Goal: Task Accomplishment & Management: Manage account settings

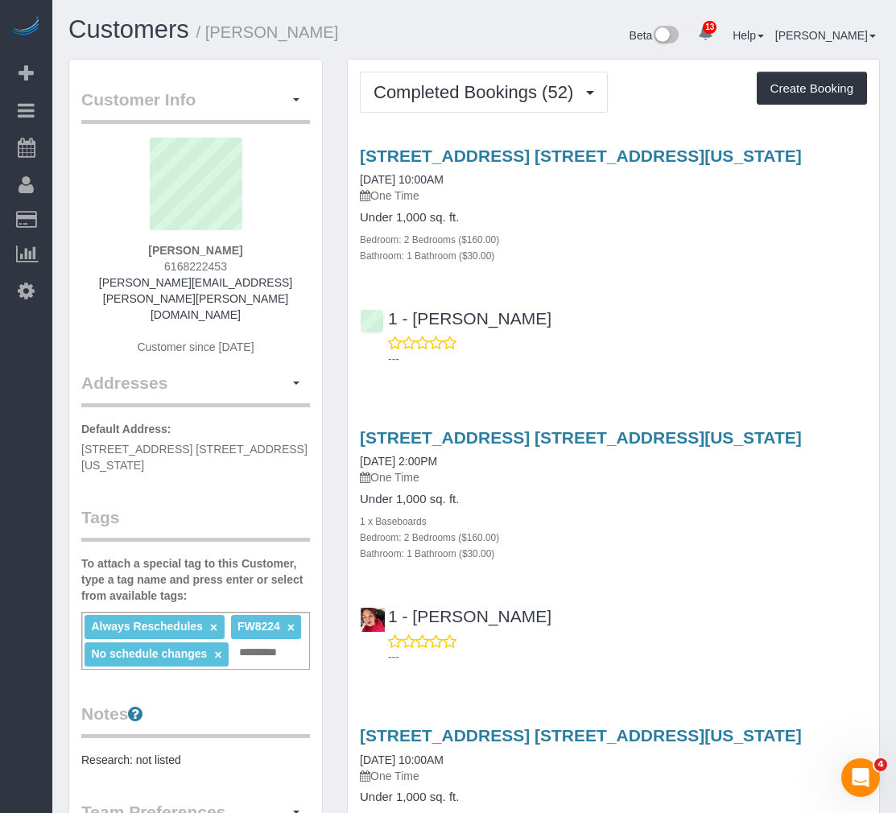
click at [620, 216] on h4 "Under 1,000 sq. ft." at bounding box center [613, 218] width 507 height 14
click at [287, 105] on button "button" at bounding box center [296, 100] width 27 height 25
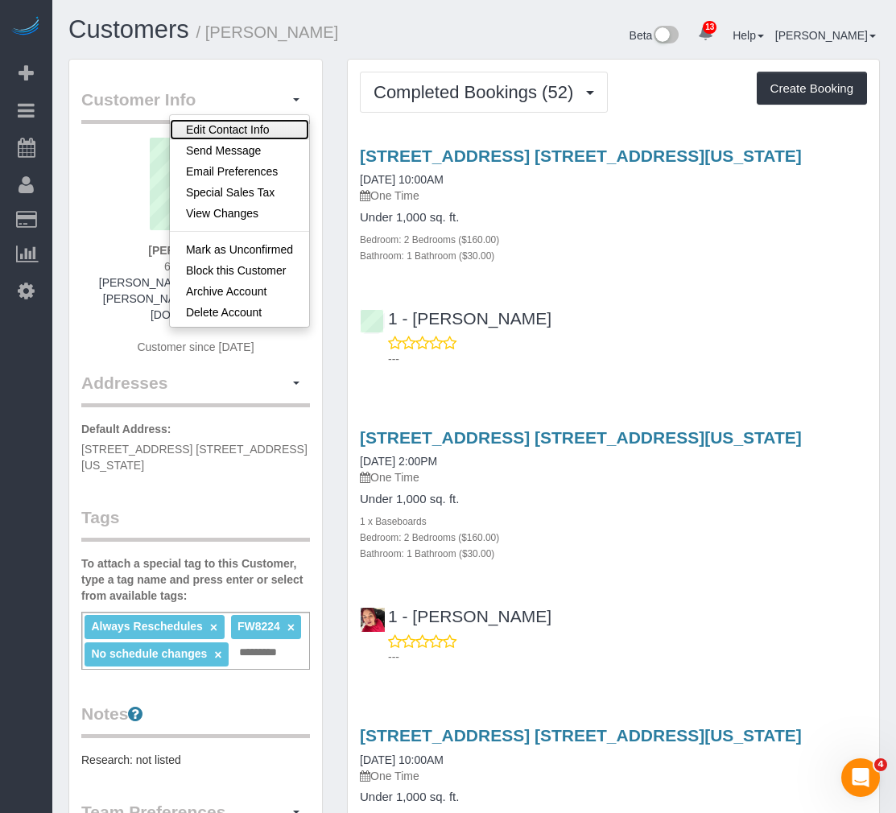
click at [250, 130] on link "Edit Contact Info" at bounding box center [239, 129] width 139 height 21
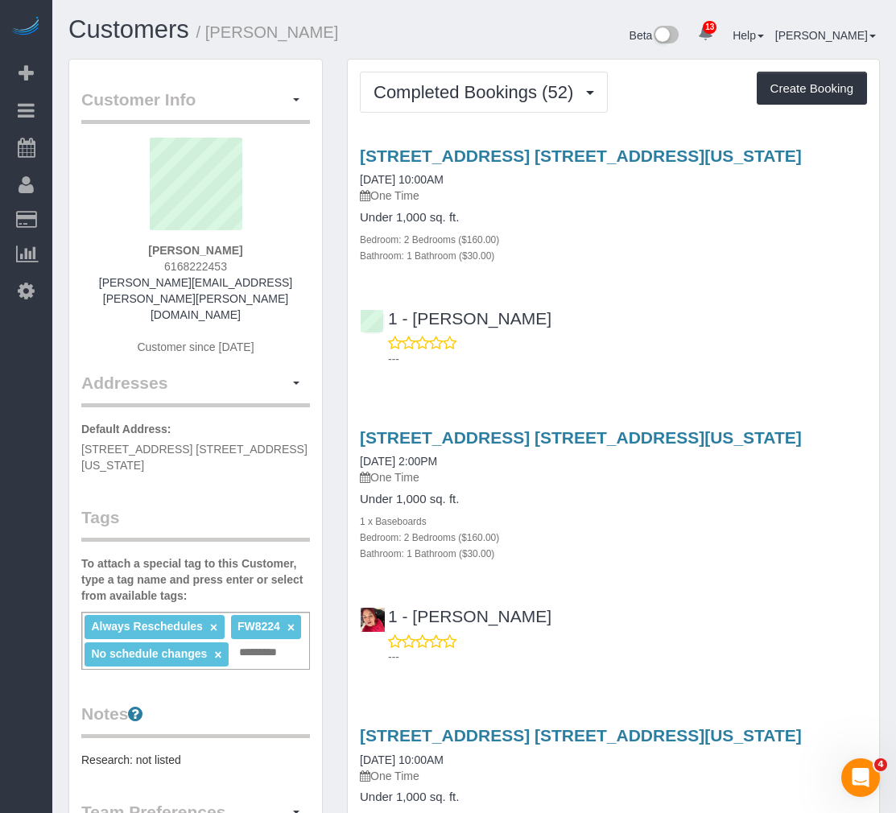
select select "NY"
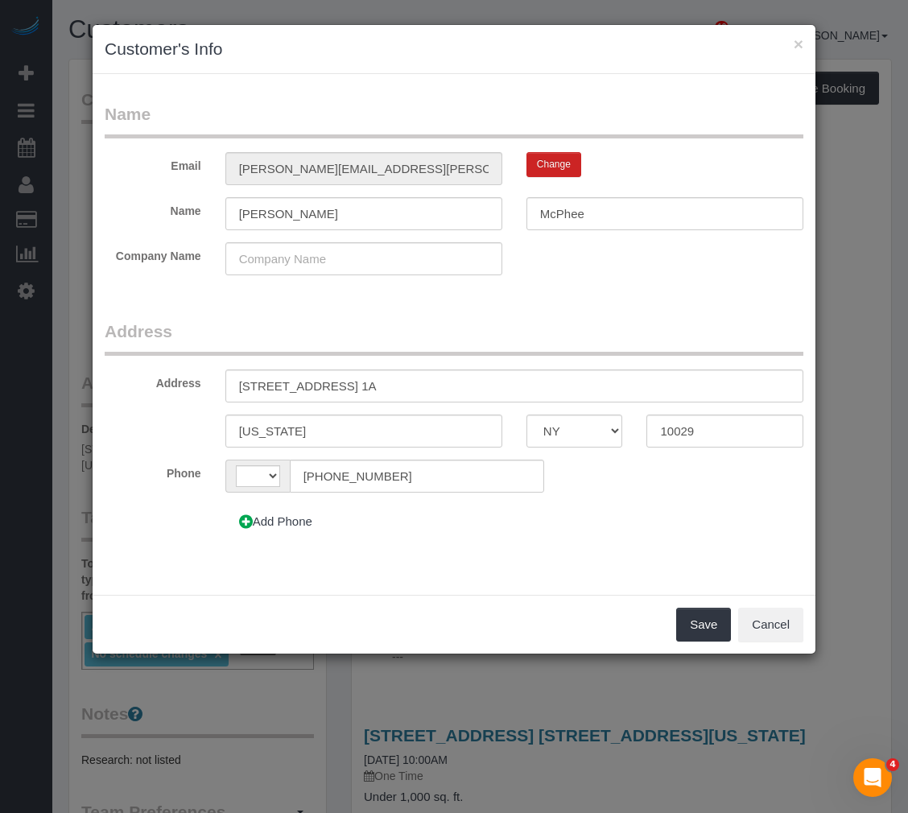
select select "string:US"
click at [337, 385] on input "[STREET_ADDRESS] 1A" at bounding box center [514, 386] width 578 height 33
click at [343, 384] on input "[STREET_ADDRESS] 1A" at bounding box center [514, 386] width 578 height 33
type input "[STREET_ADDRESS] 1A"
click at [695, 624] on button "Save" at bounding box center [703, 625] width 55 height 34
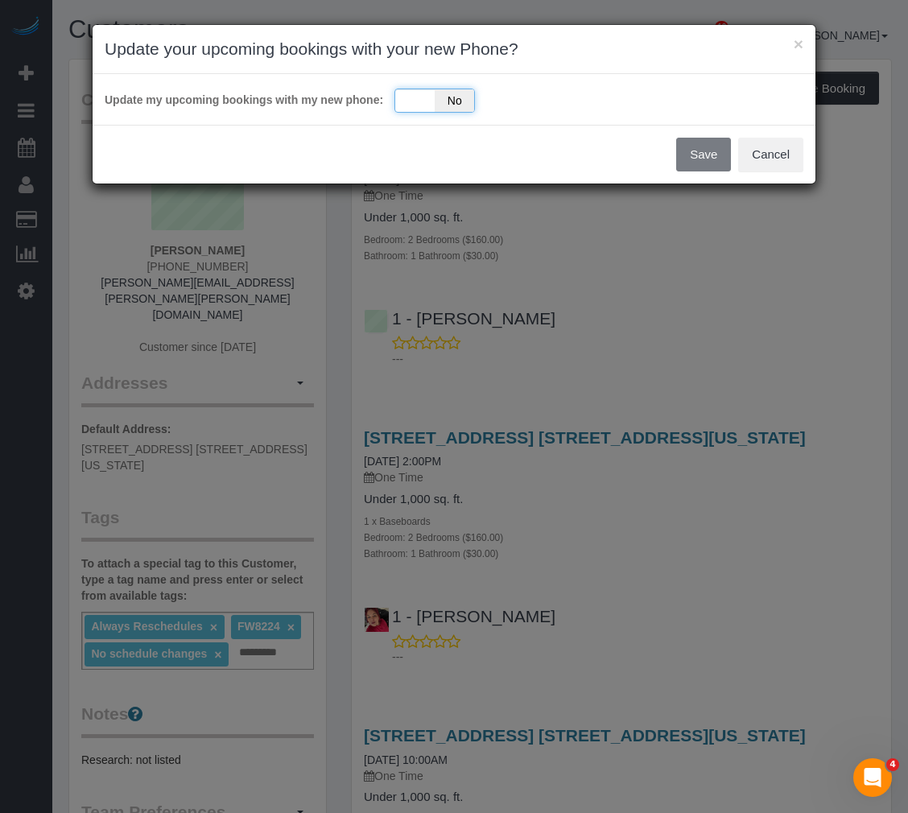
click at [450, 97] on span "No" at bounding box center [454, 100] width 39 height 23
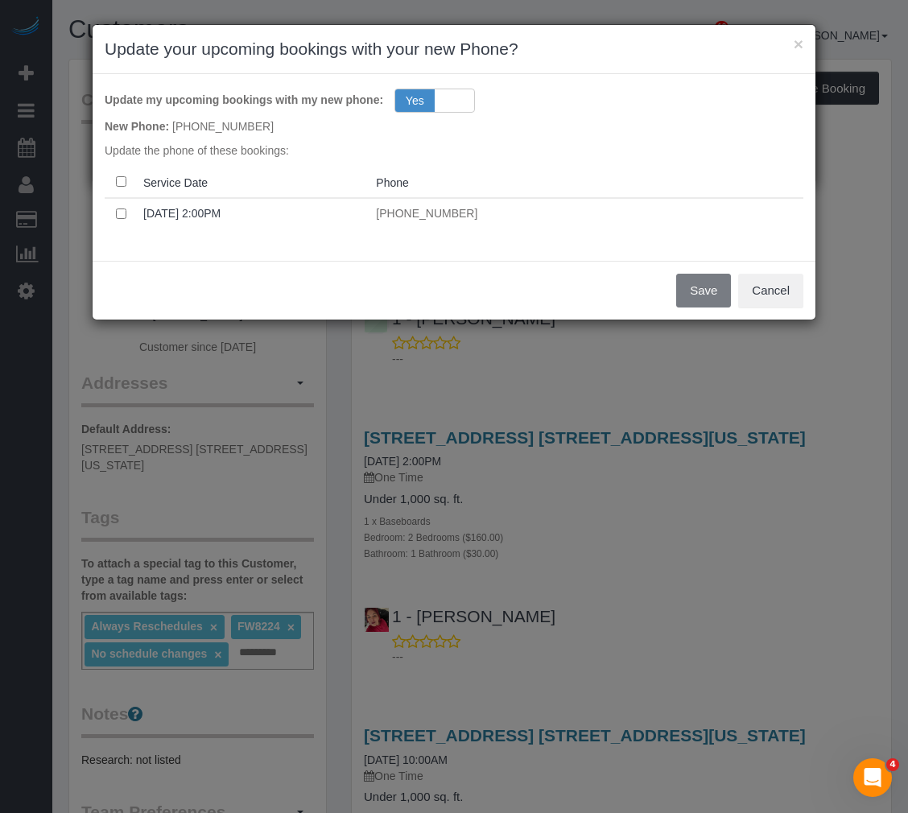
click at [130, 185] on th at bounding box center [121, 182] width 32 height 31
click at [757, 292] on button "Cancel" at bounding box center [770, 291] width 65 height 34
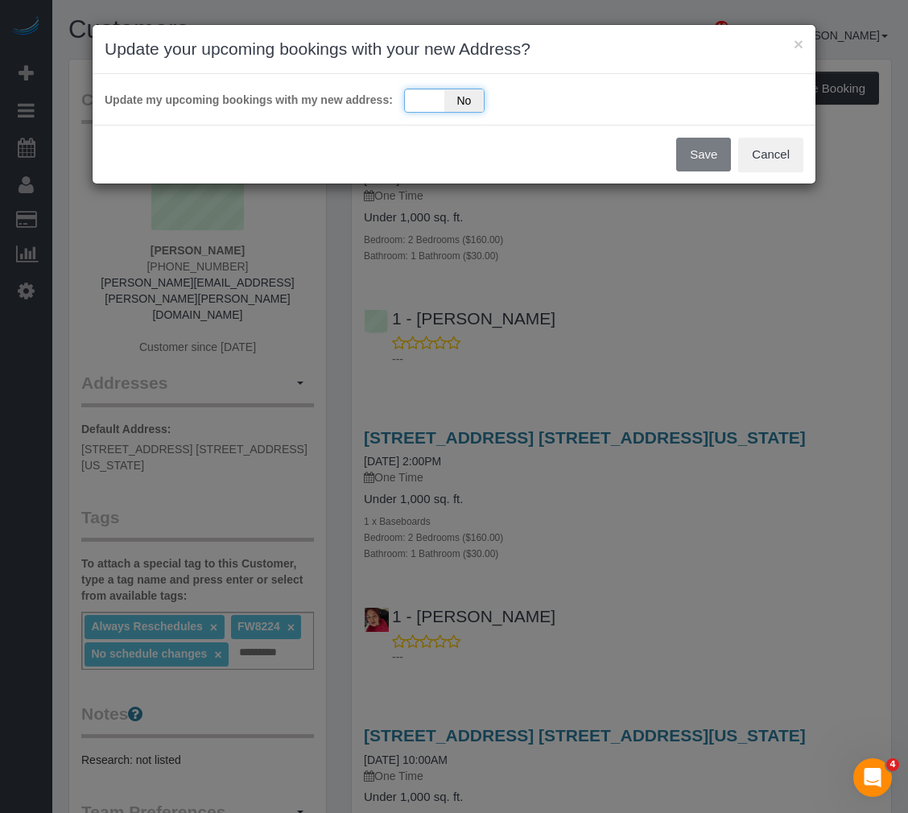
click at [438, 89] on div "Yes No" at bounding box center [444, 101] width 81 height 24
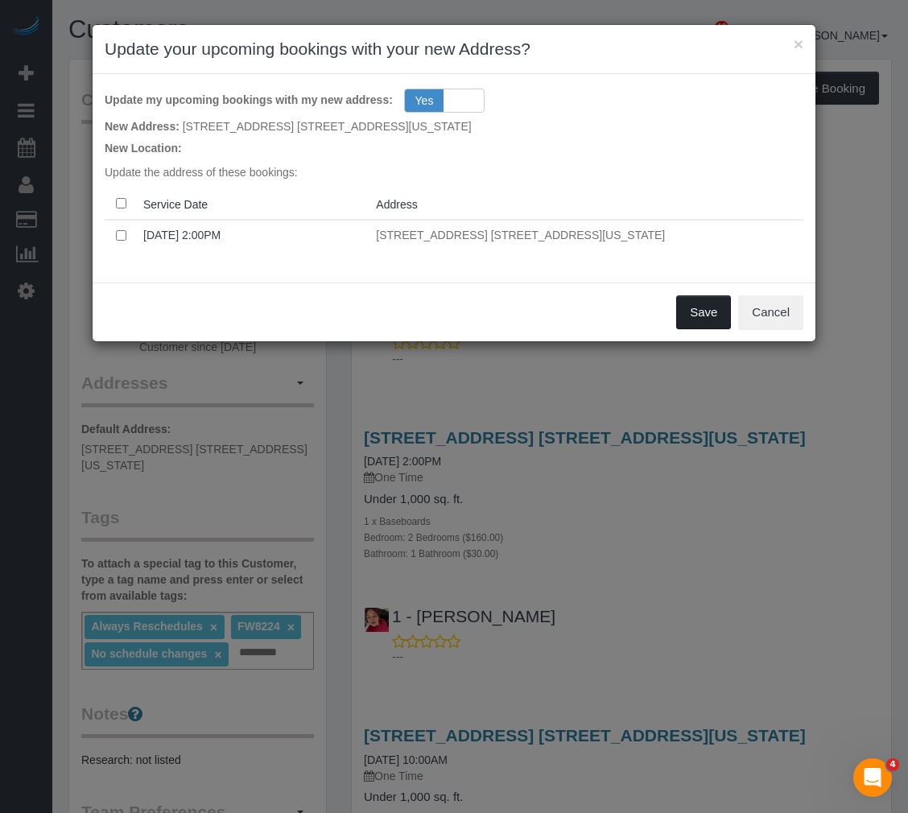
drag, startPoint x: 711, startPoint y: 312, endPoint x: 787, endPoint y: 359, distance: 89.4
click at [788, 388] on div "× Update your upcoming bookings with your new Address? Update my upcoming booki…" at bounding box center [454, 406] width 908 height 813
click at [761, 304] on button "Cancel" at bounding box center [770, 312] width 65 height 34
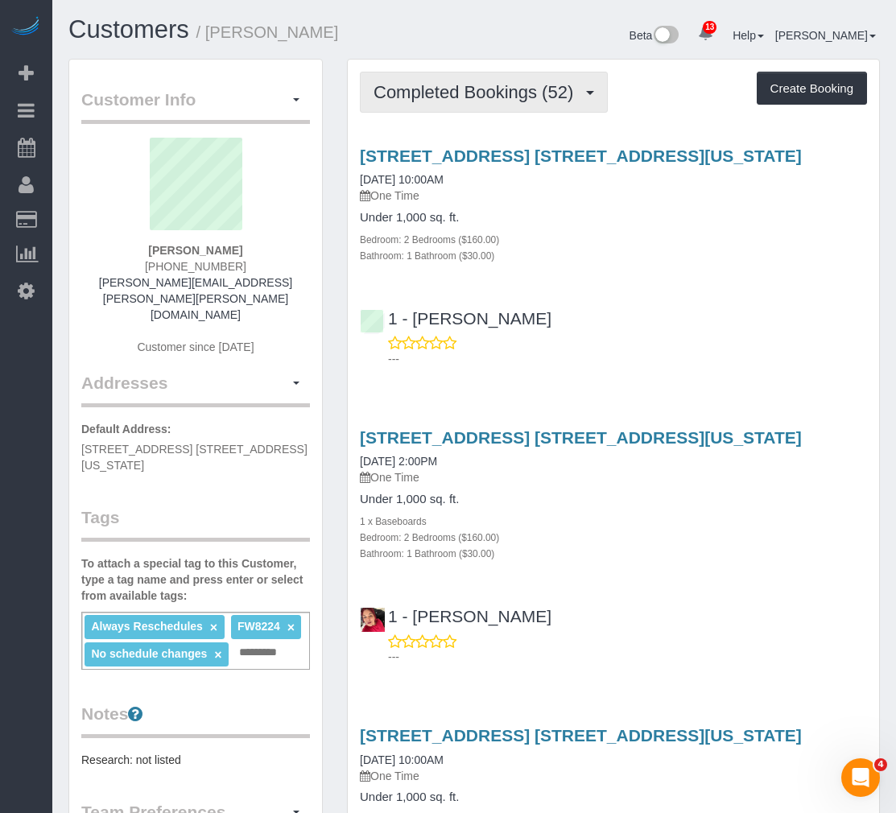
click at [475, 101] on span "Completed Bookings (52)" at bounding box center [478, 92] width 208 height 20
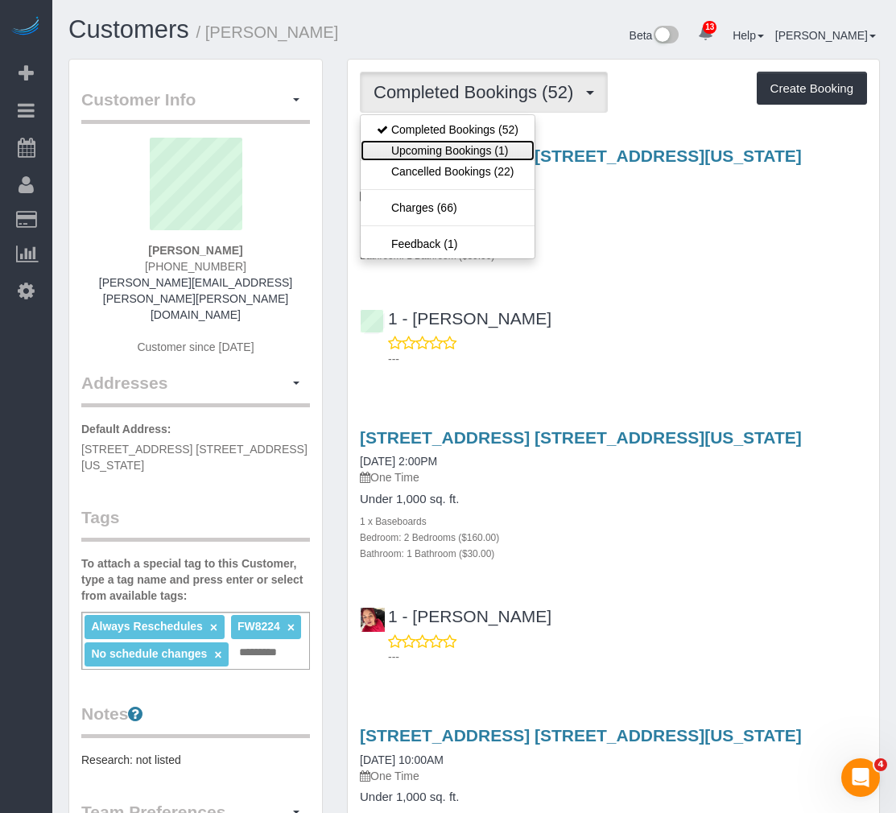
click at [468, 143] on link "Upcoming Bookings (1)" at bounding box center [448, 150] width 174 height 21
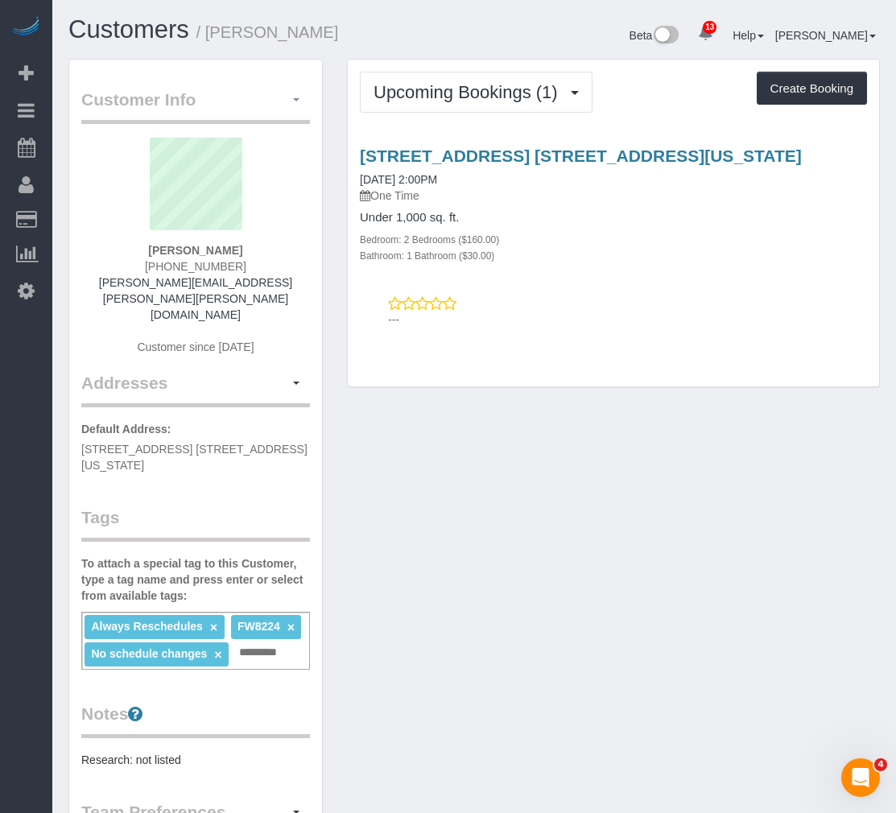
click at [298, 106] on button "button" at bounding box center [296, 100] width 27 height 25
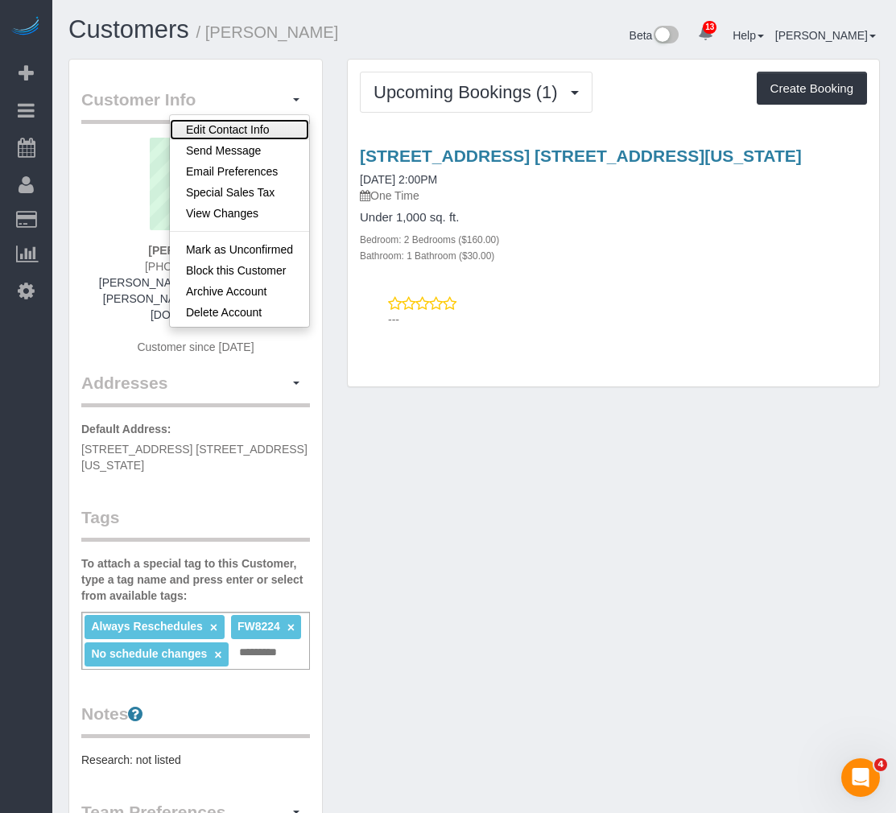
drag, startPoint x: 257, startPoint y: 135, endPoint x: 279, endPoint y: 129, distance: 23.4
click at [257, 137] on link "Edit Contact Info" at bounding box center [239, 129] width 139 height 21
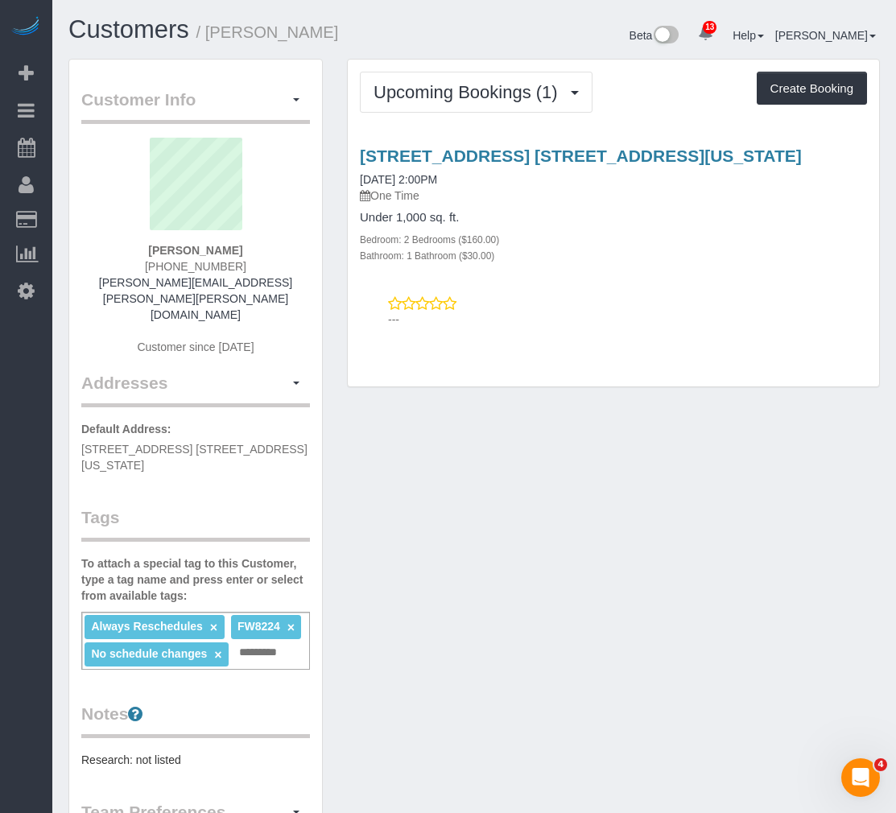
select select "NY"
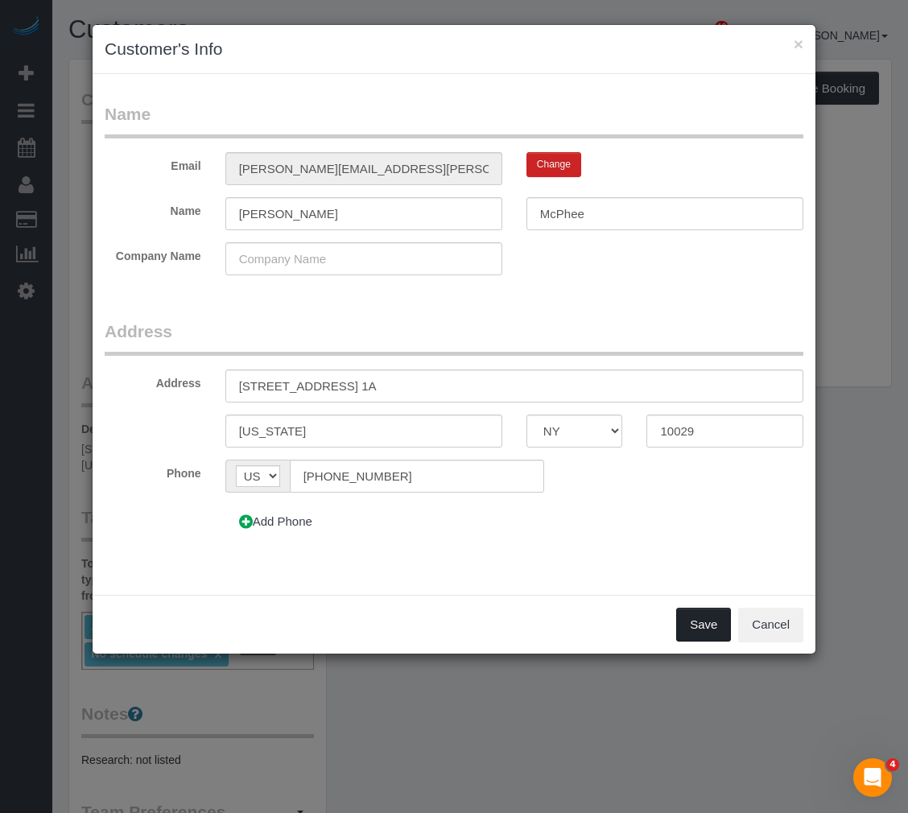
click at [691, 635] on button "Save" at bounding box center [703, 625] width 55 height 34
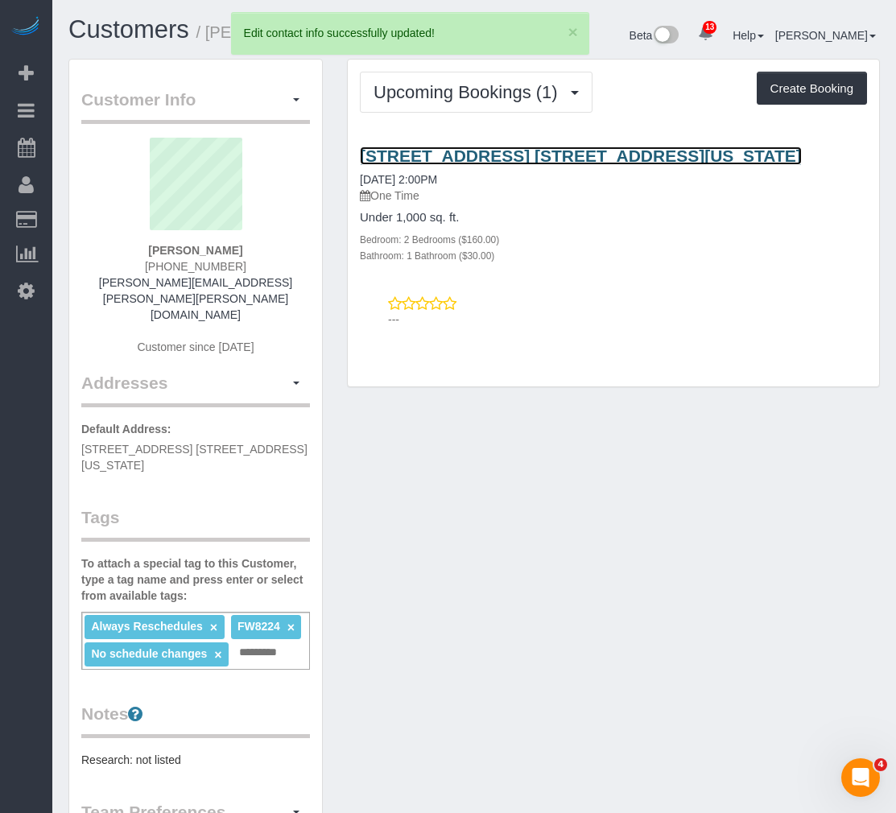
click at [477, 151] on link "1791 Lexington Ave, Apt. 1a, New York, NY 10029" at bounding box center [581, 156] width 442 height 19
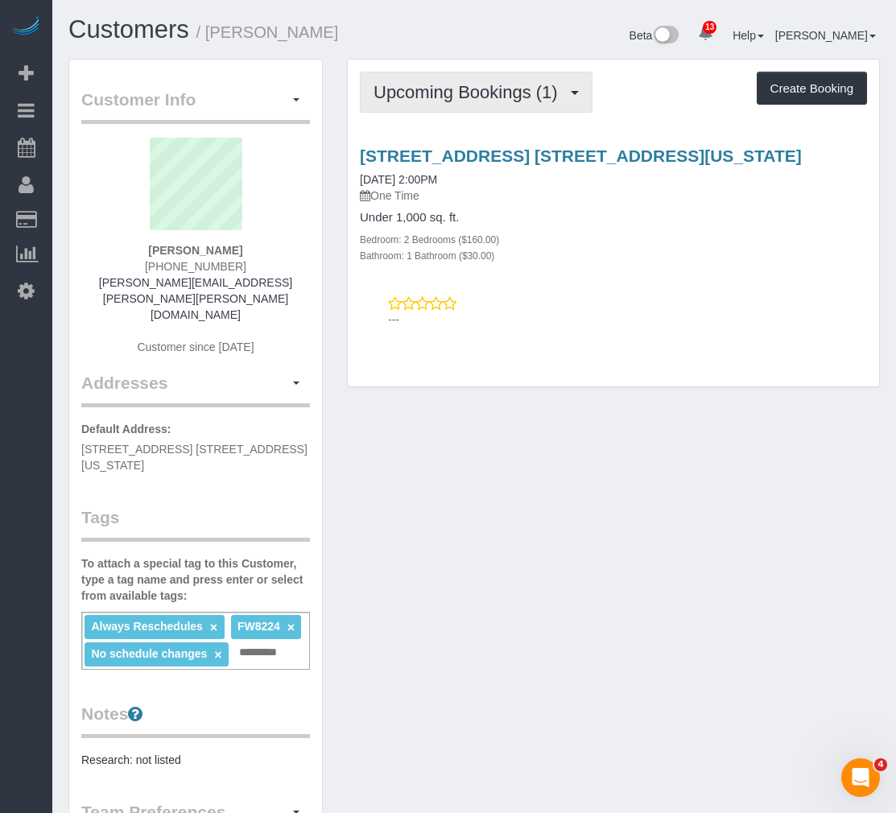
drag, startPoint x: 527, startPoint y: 89, endPoint x: 506, endPoint y: 114, distance: 32.5
click at [525, 93] on span "Upcoming Bookings (1)" at bounding box center [470, 92] width 192 height 20
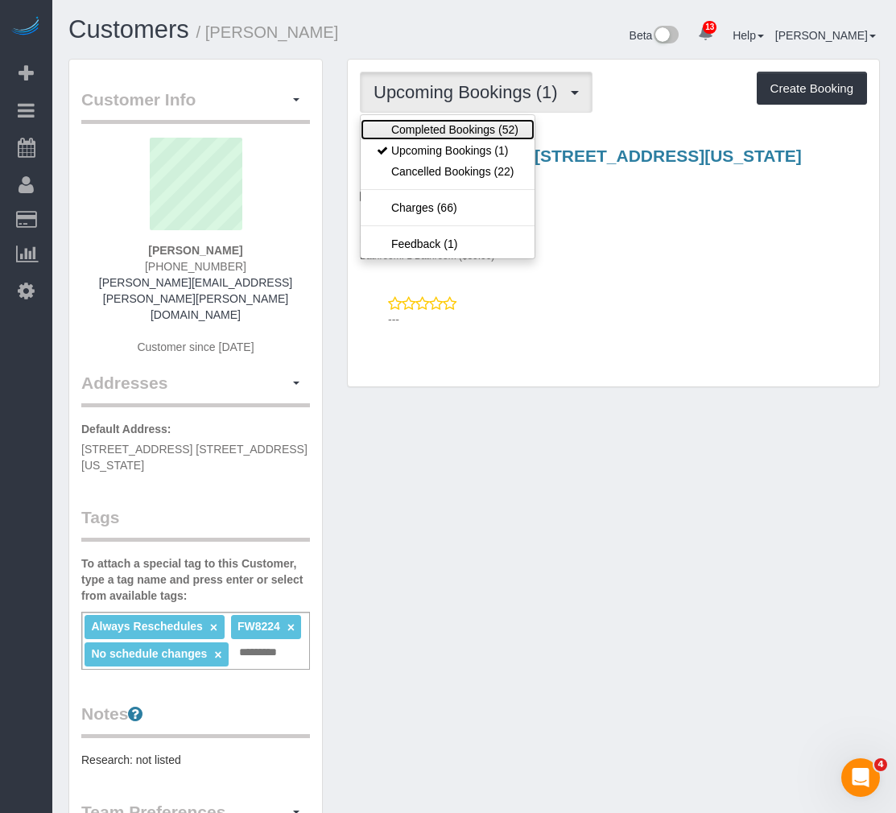
click at [476, 134] on link "Completed Bookings (52)" at bounding box center [448, 129] width 174 height 21
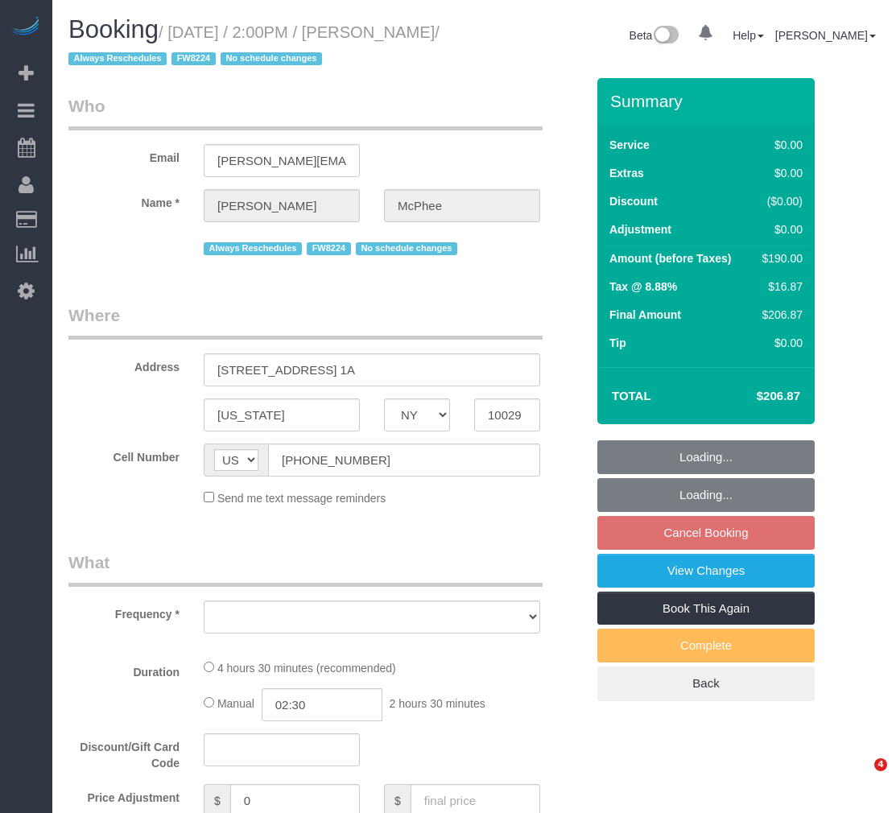
select select "NY"
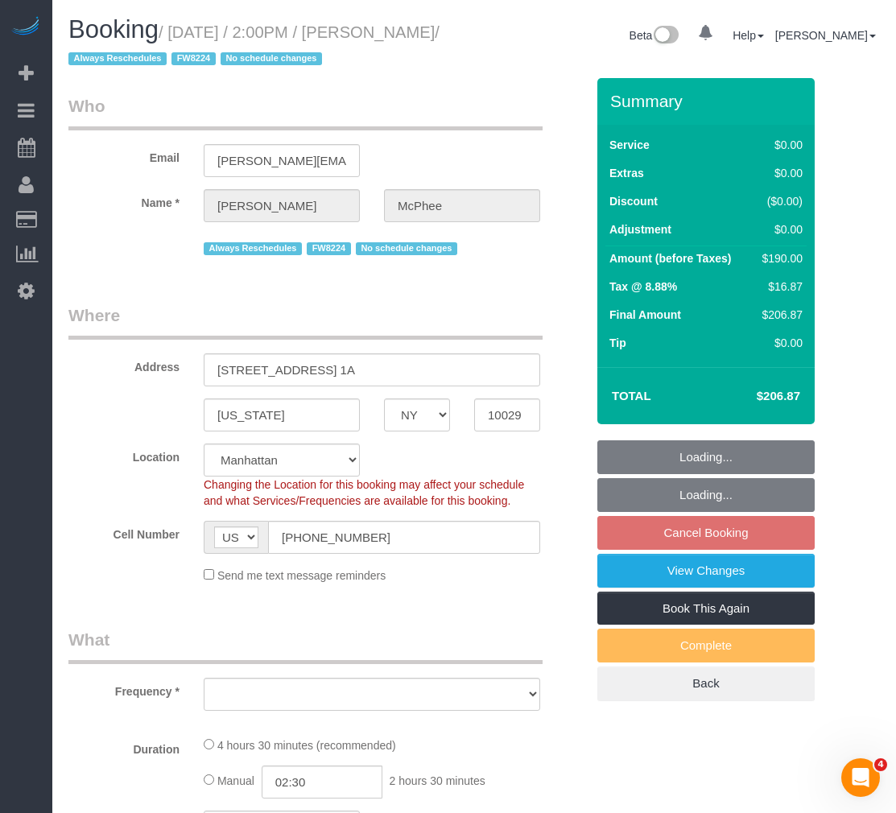
select select "string:stripe-pm_1S4MV54VGloSiKo7GvI77fL0"
select select "object:741"
select select "spot4"
select select "number:60"
select select "number:75"
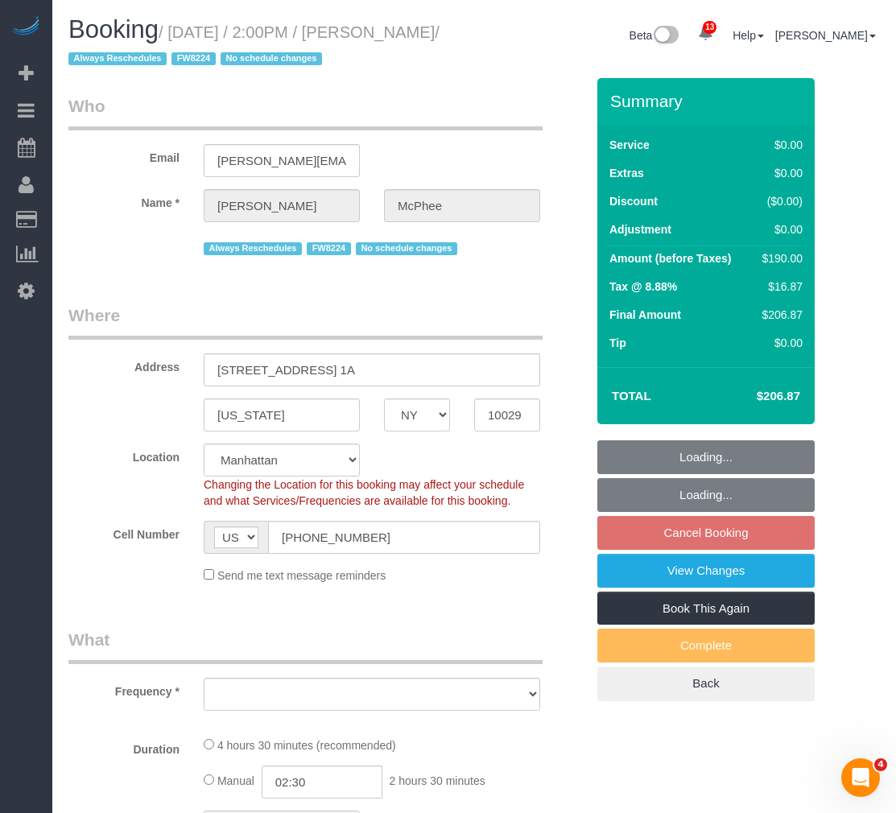
select select "number:15"
select select "number:5"
select select "object:1301"
select select "2"
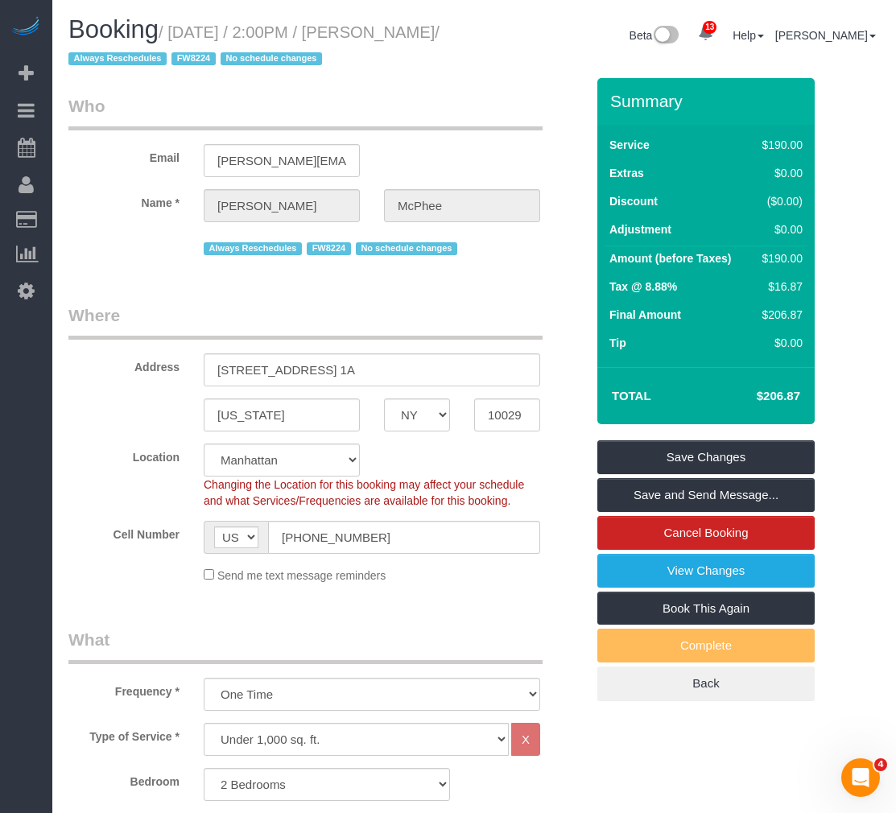
drag, startPoint x: 196, startPoint y: 68, endPoint x: 65, endPoint y: 48, distance: 132.1
click at [65, 48] on div "Booking / [DATE] / 2:00PM / [PERSON_NAME] / Always Reschedules FW8224 No schedu…" at bounding box center [265, 47] width 418 height 62
copy small "[PERSON_NAME]"
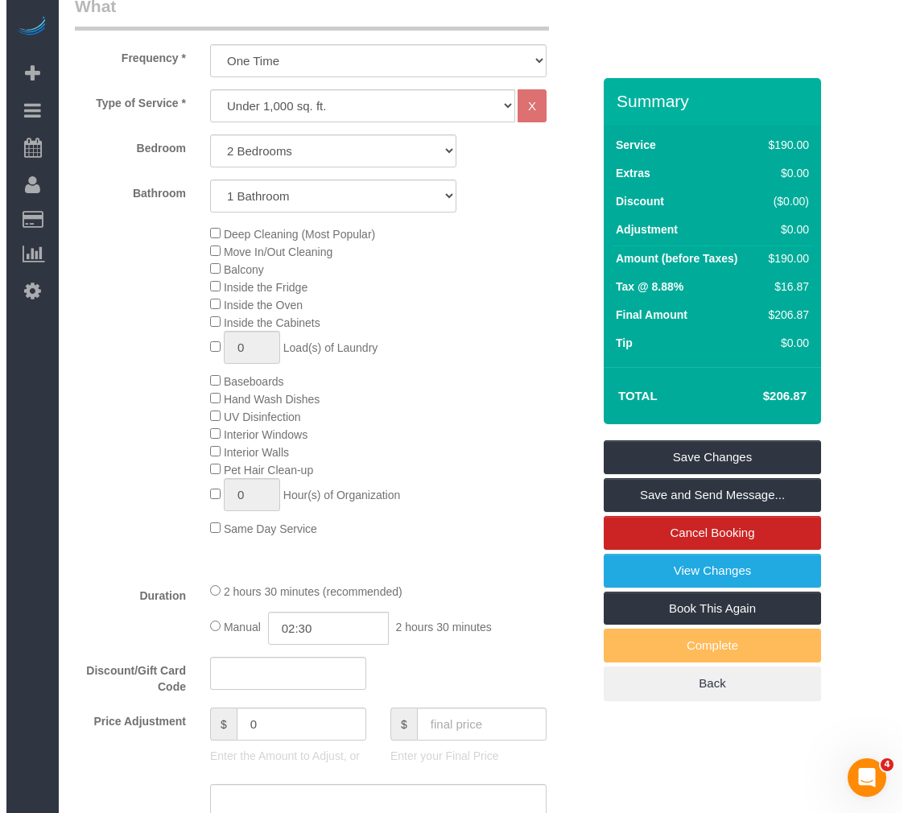
scroll to position [805, 0]
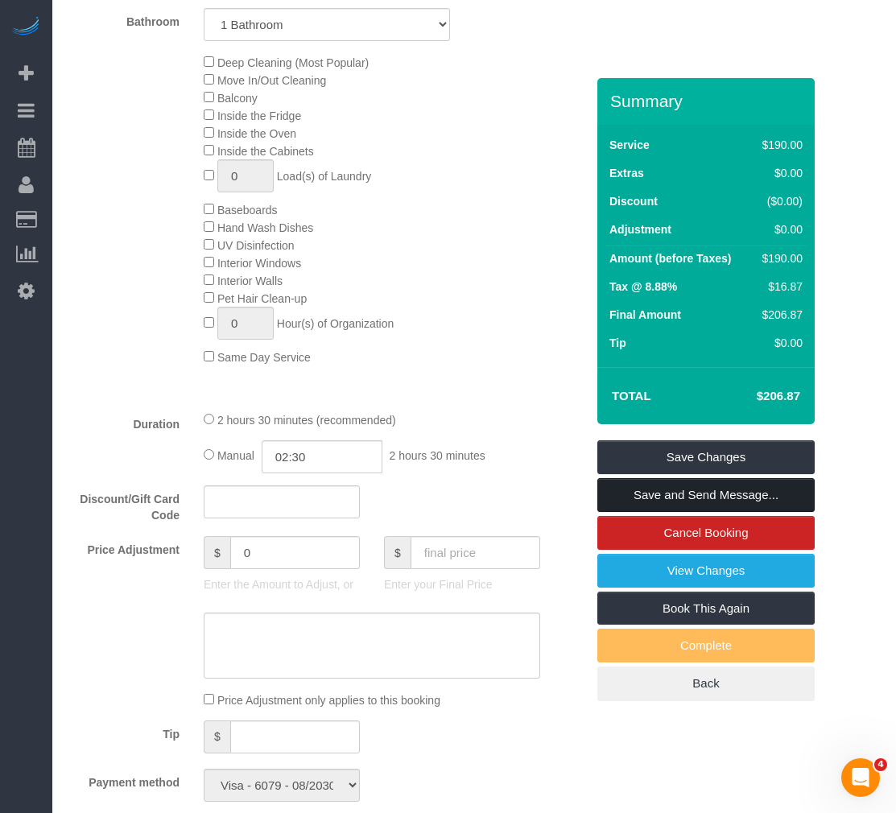
click at [678, 512] on link "Save and Send Message..." at bounding box center [705, 495] width 217 height 34
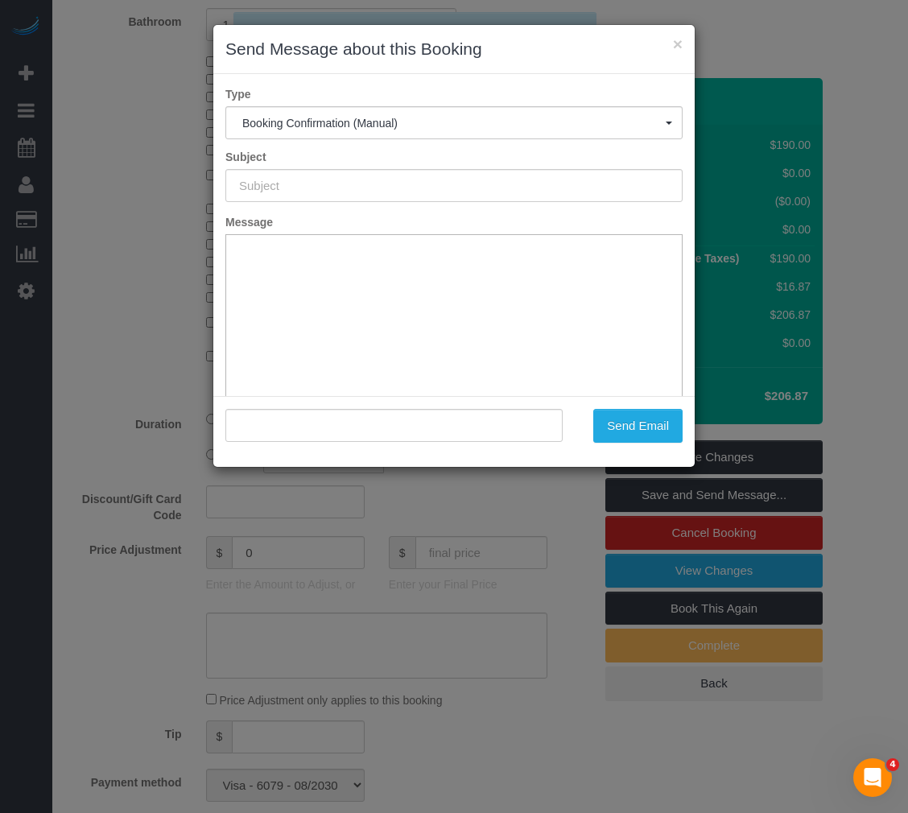
type input "Cleaning Confirmed for [DATE] 2:00pm"
type input ""[PERSON_NAME]" <[PERSON_NAME][EMAIL_ADDRESS][PERSON_NAME][PERSON_NAME][DOMAIN_…"
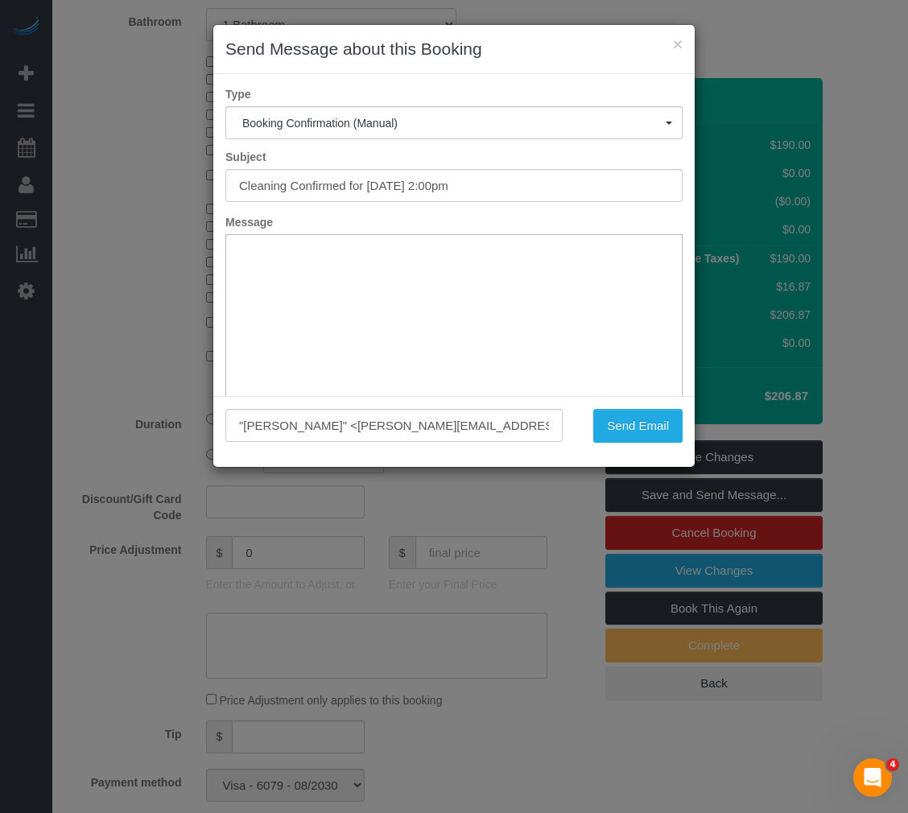
scroll to position [0, 0]
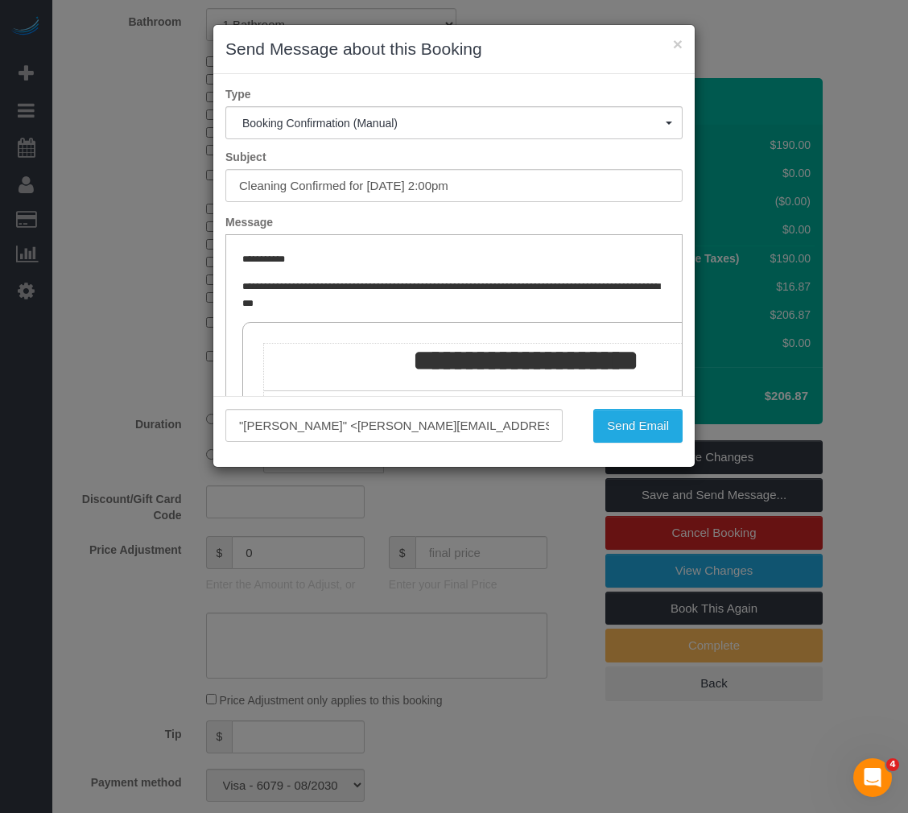
click at [524, 94] on label "Type" at bounding box center [453, 94] width 481 height 16
click at [596, 427] on button "Send Email" at bounding box center [637, 426] width 89 height 34
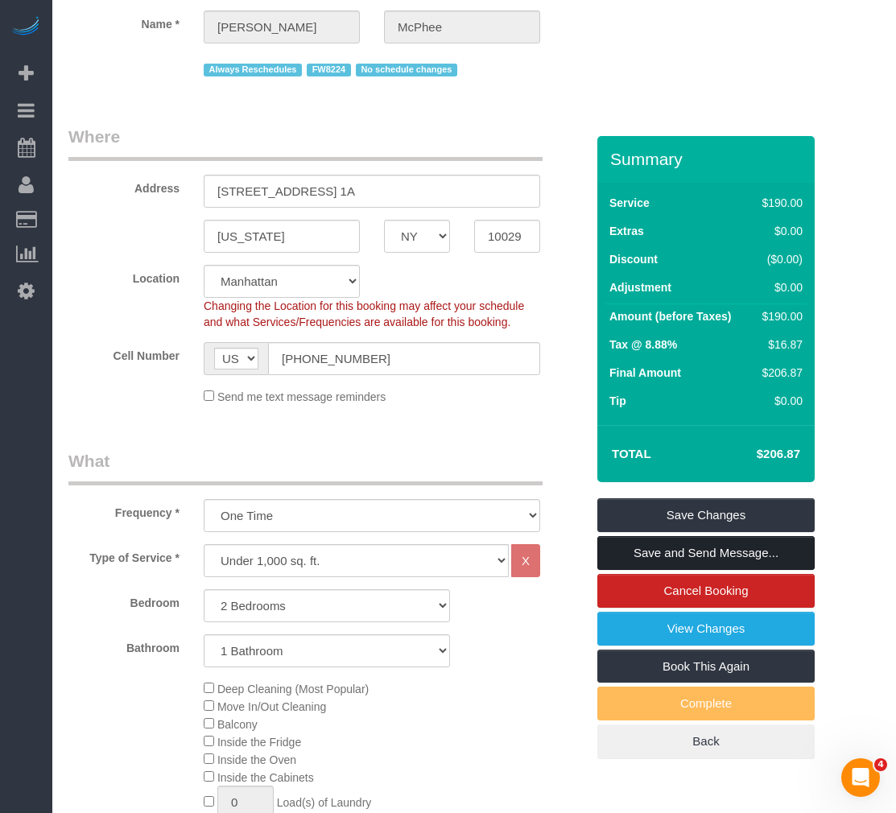
scroll to position [138, 0]
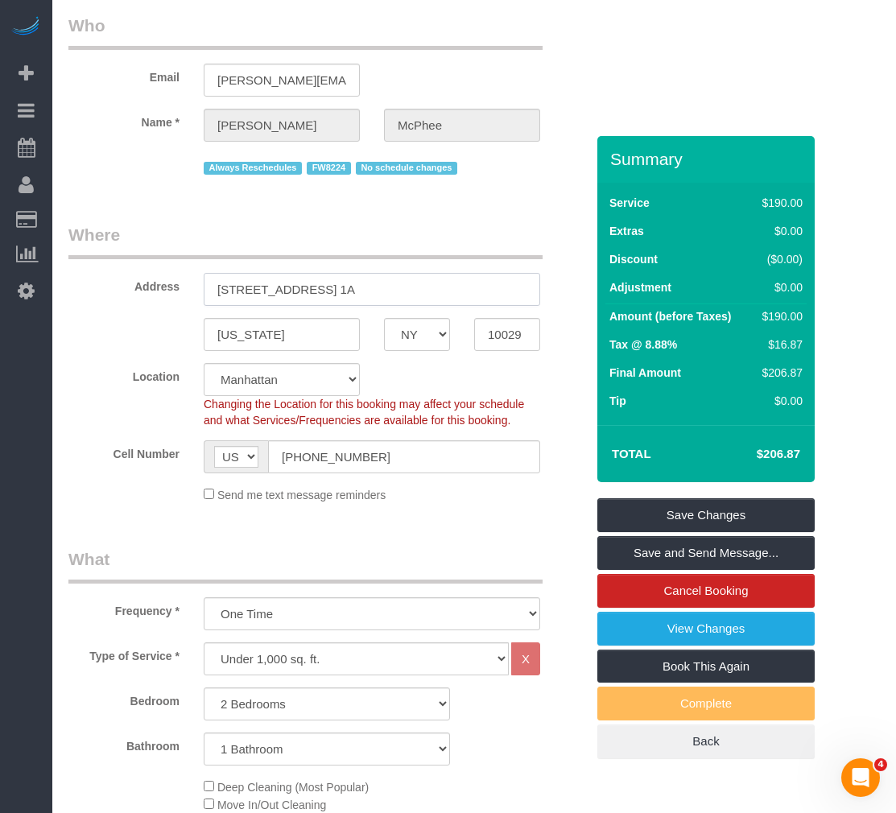
click at [320, 306] on input "[STREET_ADDRESS] 1A" at bounding box center [372, 289] width 337 height 33
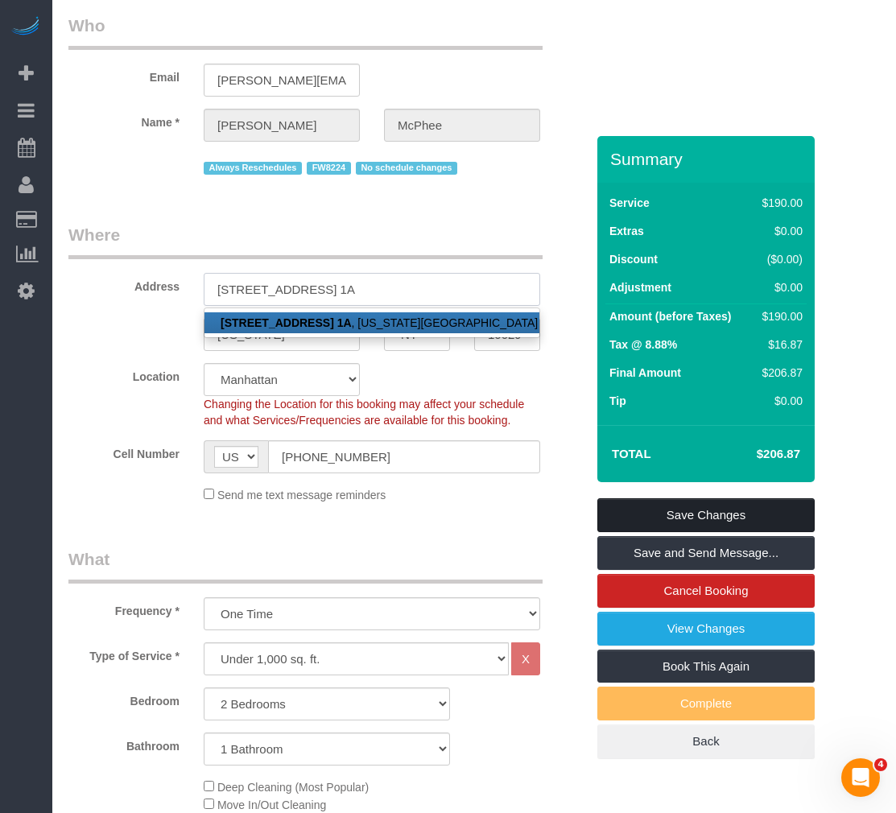
type input "[STREET_ADDRESS] 1A"
click at [690, 532] on link "Save Changes" at bounding box center [705, 515] width 217 height 34
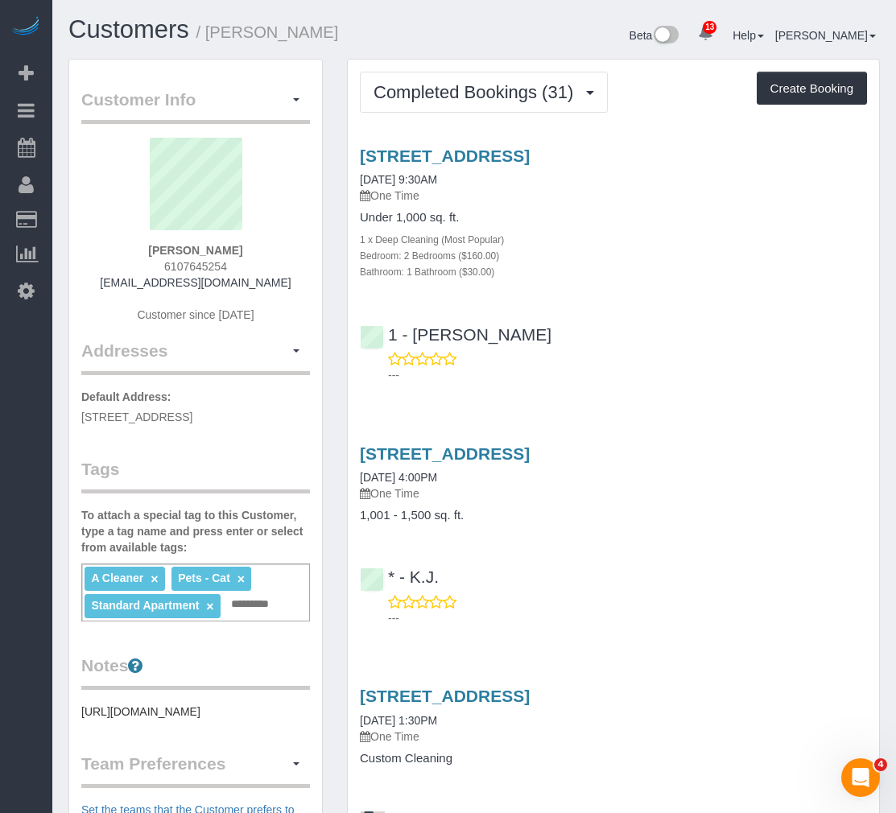
click at [553, 202] on p "One Time" at bounding box center [613, 196] width 507 height 16
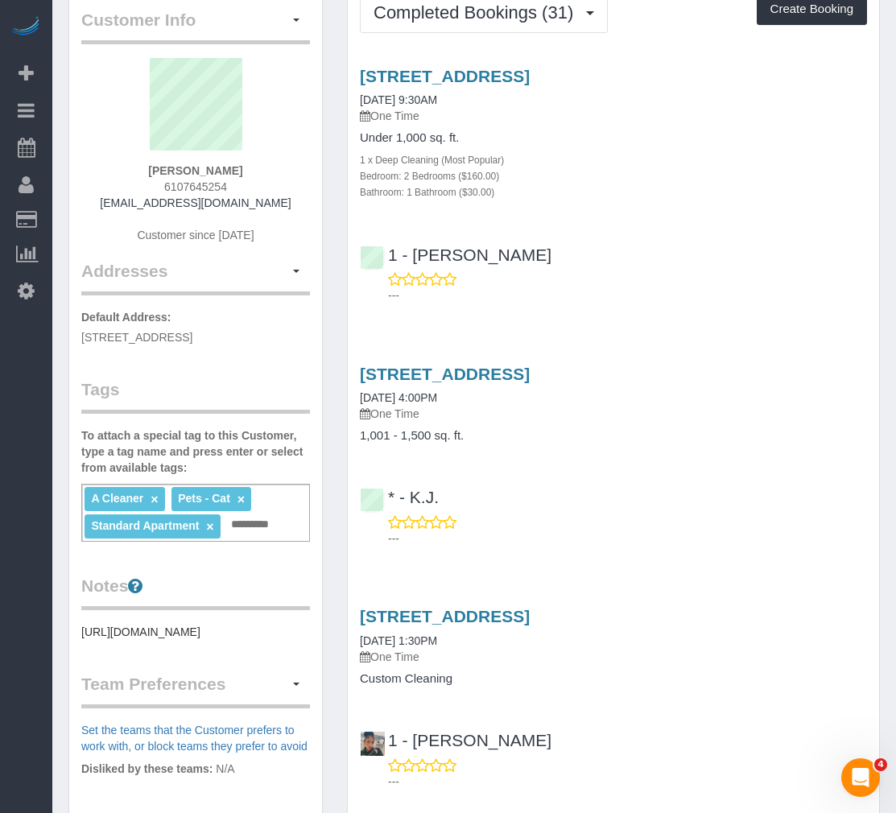
scroll to position [81, 0]
click at [137, 639] on pre "https://www.zillow.com/homedetails/878-Lorimer-St-1-Brooklyn-NY-11222/207517247…" at bounding box center [195, 631] width 229 height 16
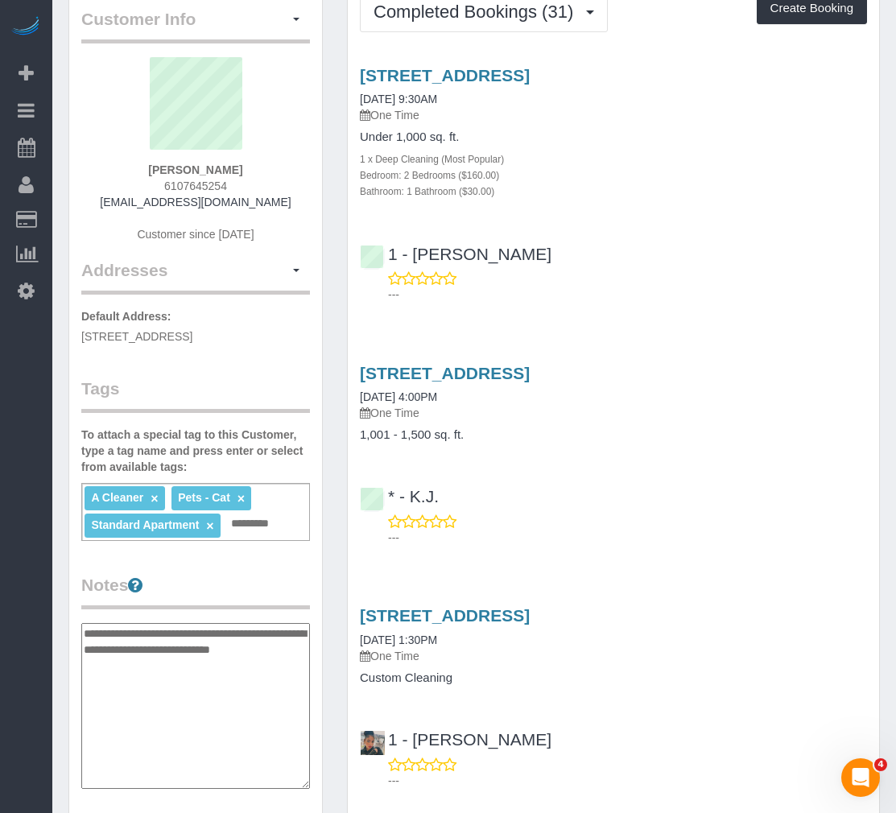
click at [144, 675] on textarea "**********" at bounding box center [195, 706] width 229 height 166
click at [572, 457] on div "202 Green Street, Apt.22, Brooklyn, NY 11222 07/27/2024 4:00PM One Time 1,001 -…" at bounding box center [613, 451] width 531 height 203
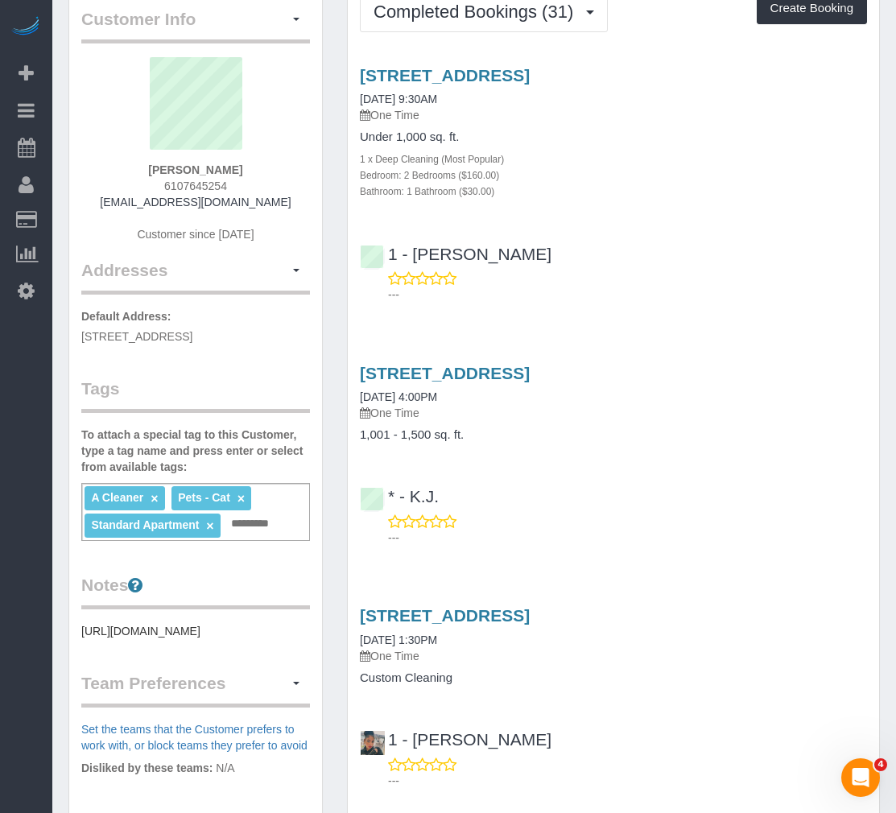
drag, startPoint x: 142, startPoint y: 357, endPoint x: 73, endPoint y: 335, distance: 71.8
click at [73, 335] on div "Customer Info Edit Contact Info Send Message Email Preferences Special Sales Ta…" at bounding box center [195, 525] width 253 height 1092
copy span "878 Lorimer Street, Apt 1, Brooklyn, NY 11222"
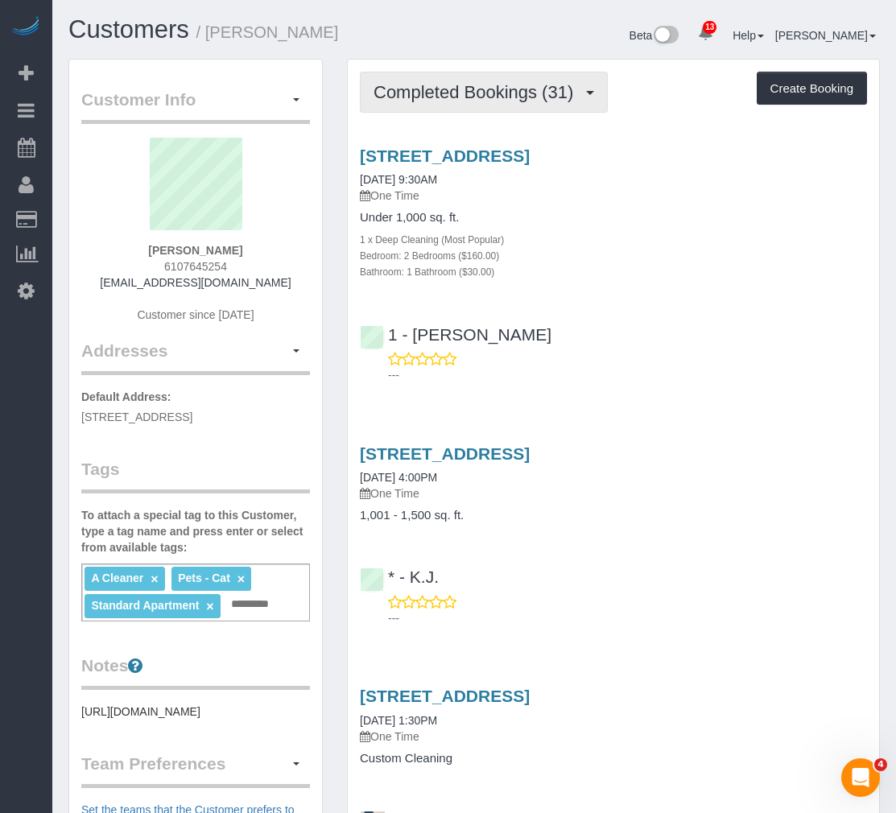
click at [511, 79] on button "Completed Bookings (31)" at bounding box center [484, 92] width 248 height 41
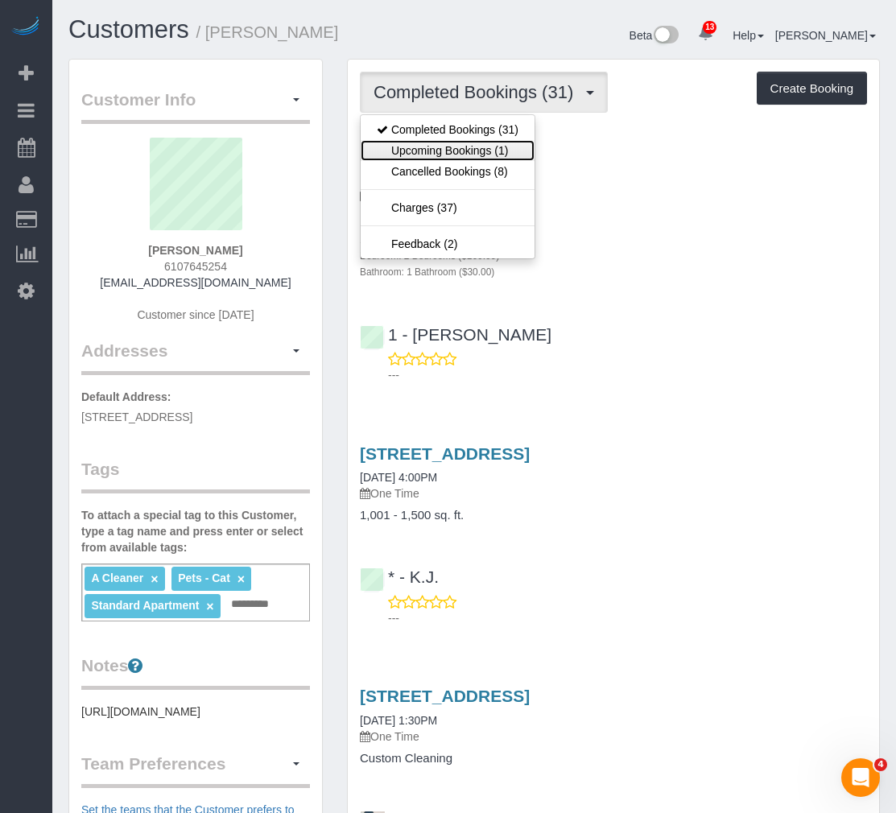
click at [480, 149] on link "Upcoming Bookings (1)" at bounding box center [448, 150] width 174 height 21
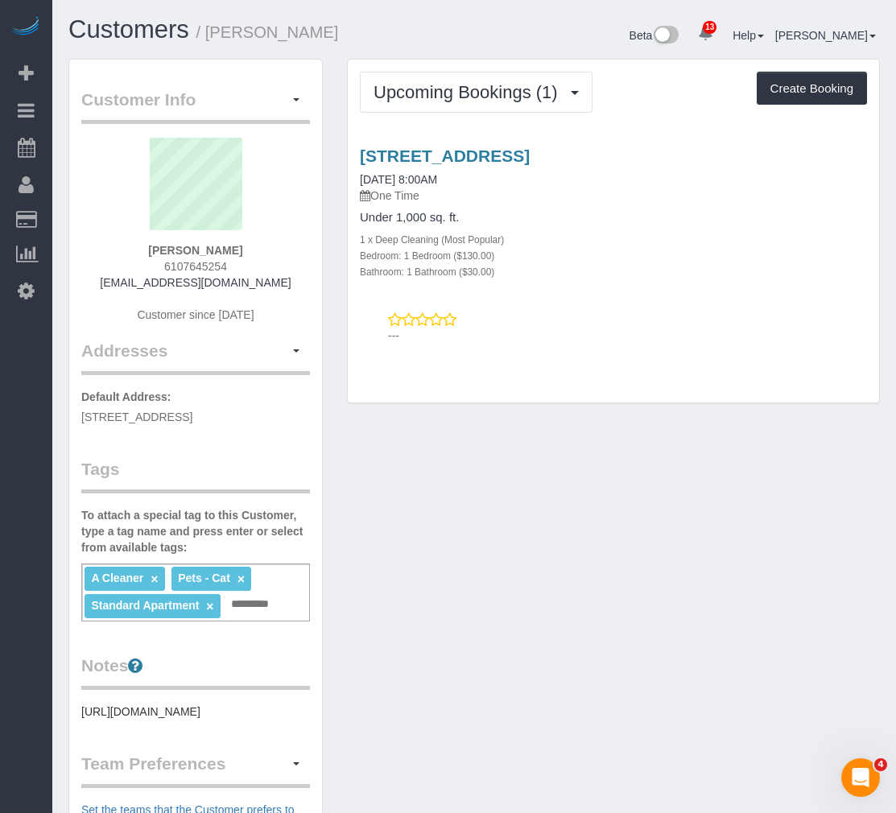
click at [614, 221] on h4 "Under 1,000 sq. ft." at bounding box center [613, 218] width 507 height 14
drag, startPoint x: 727, startPoint y: 151, endPoint x: 363, endPoint y: 160, distance: 364.1
click at [363, 160] on h3 "202 Green Street, Apt.22, Brooklyn, NY 11222" at bounding box center [613, 156] width 507 height 19
copy link "202 Green Street, Apt.22, Brooklyn, NY 11222"
click at [469, 94] on span "Upcoming Bookings (1)" at bounding box center [470, 92] width 192 height 20
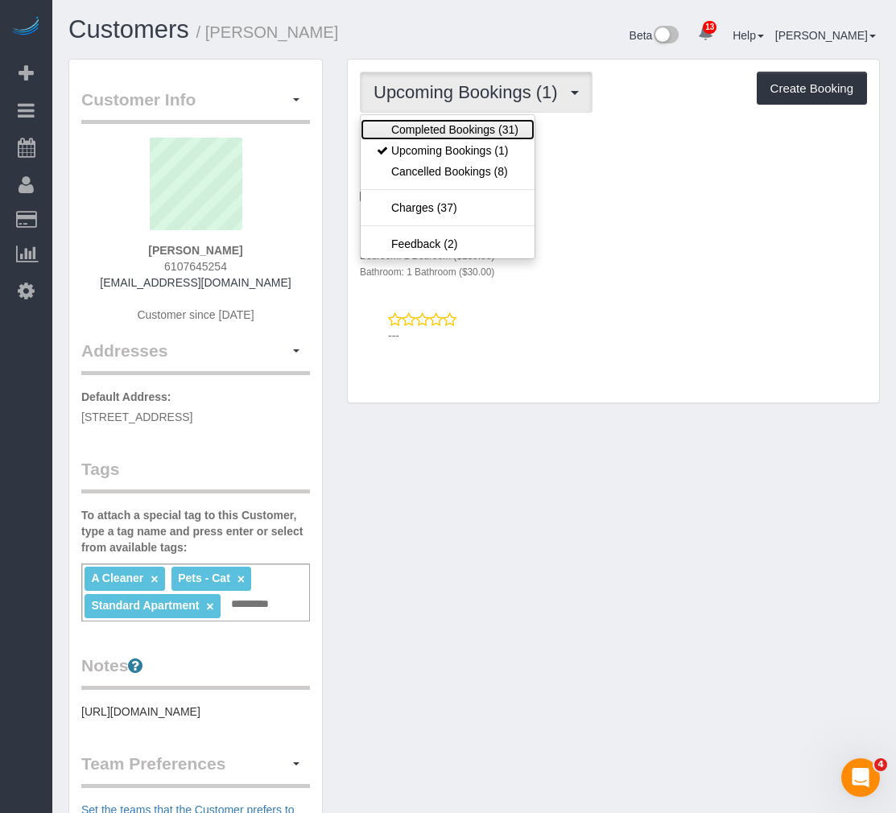
click at [434, 126] on link "Completed Bookings (31)" at bounding box center [448, 129] width 174 height 21
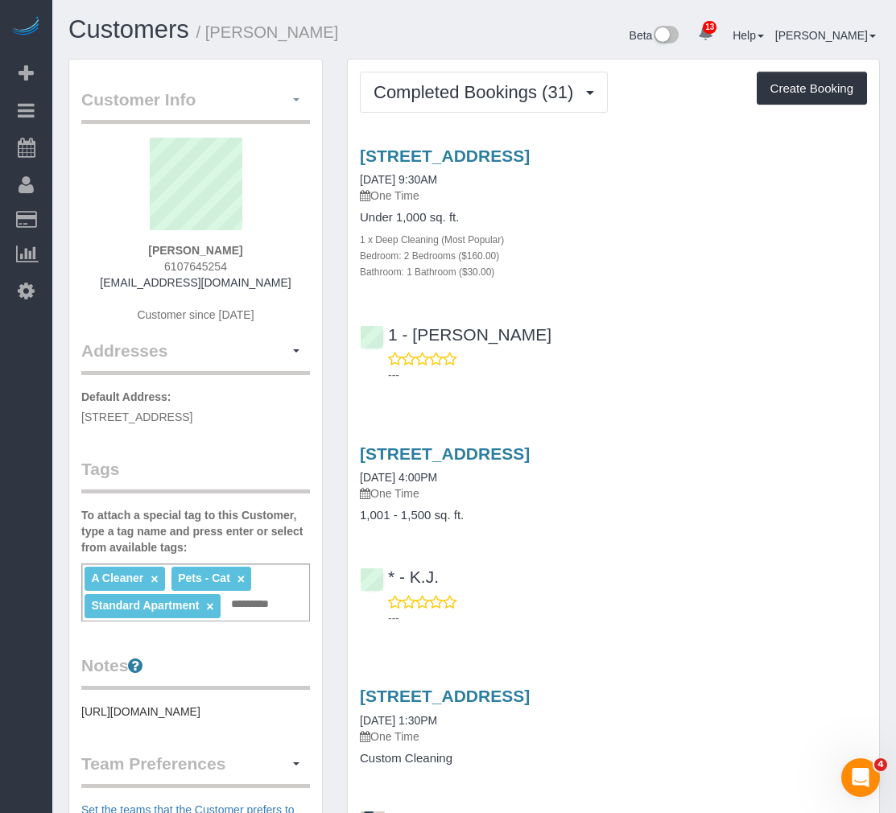
click at [293, 97] on button "button" at bounding box center [296, 100] width 27 height 25
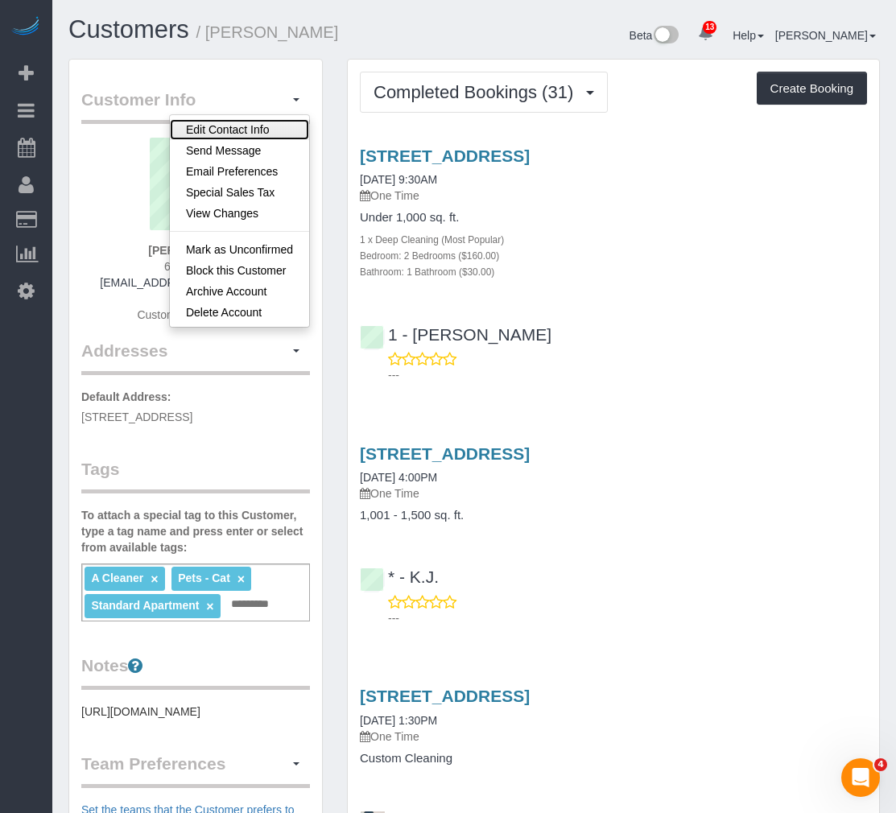
click at [220, 121] on link "Edit Contact Info" at bounding box center [239, 129] width 139 height 21
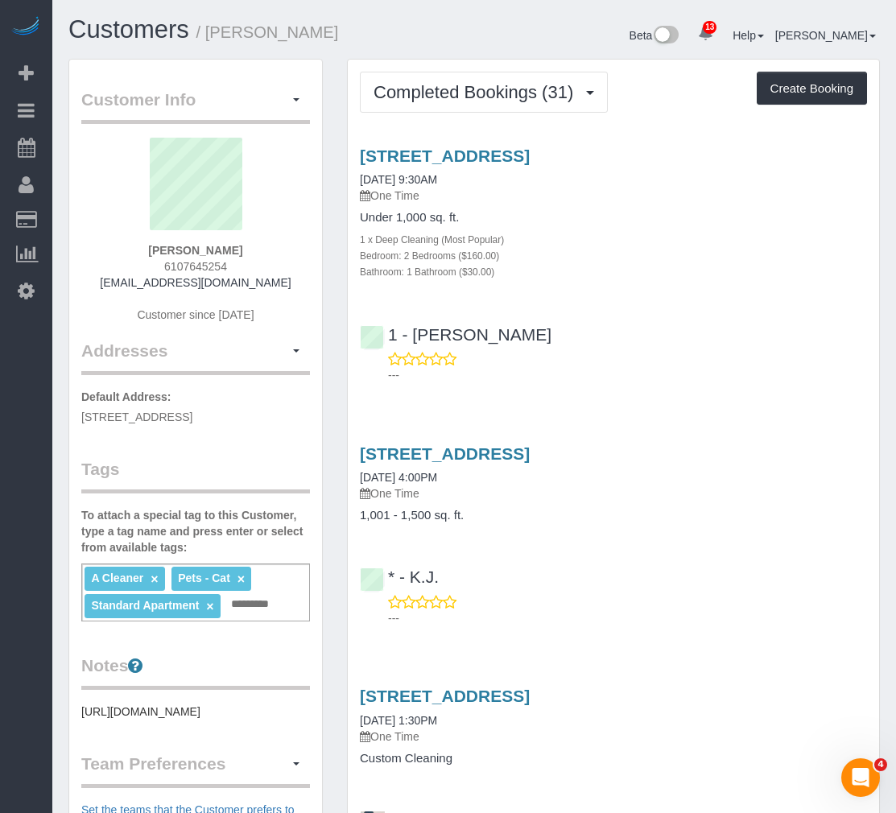
select select "NY"
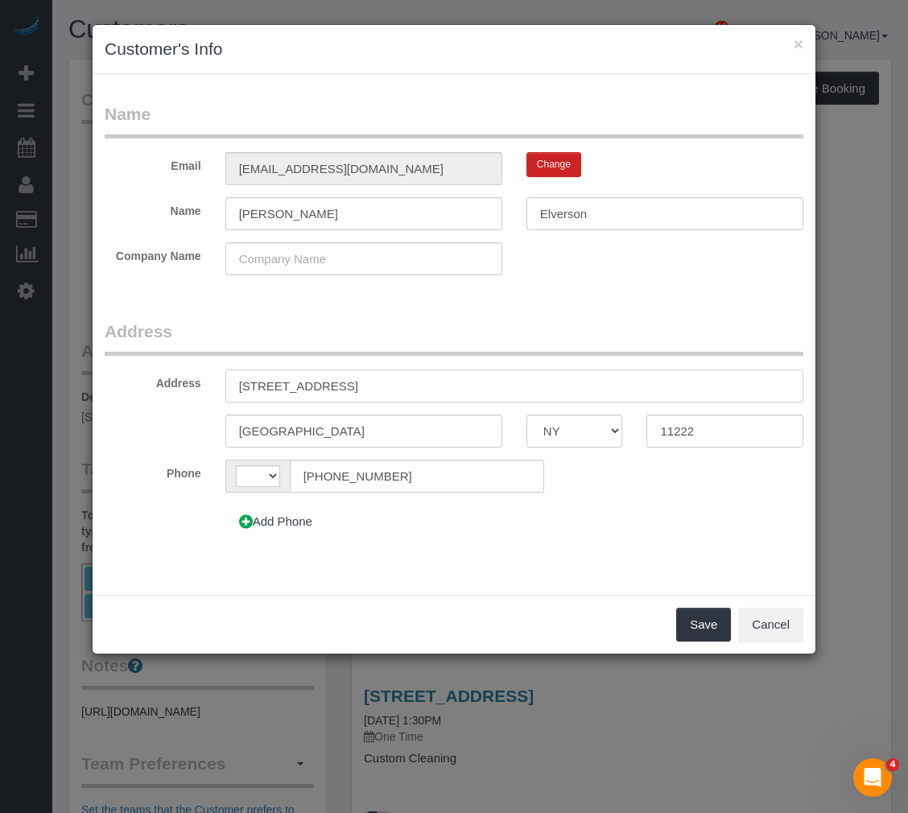
click at [401, 378] on input "878 Lorimer Street, Apt 1" at bounding box center [514, 386] width 578 height 33
paste input "202 Green Street, Apt.22, Brooklyn, NY 11222"
type input "202 Green Street, Apt.22, Brooklyn, NY 11222"
select select "string:US"
drag, startPoint x: 373, startPoint y: 387, endPoint x: 607, endPoint y: 399, distance: 234.6
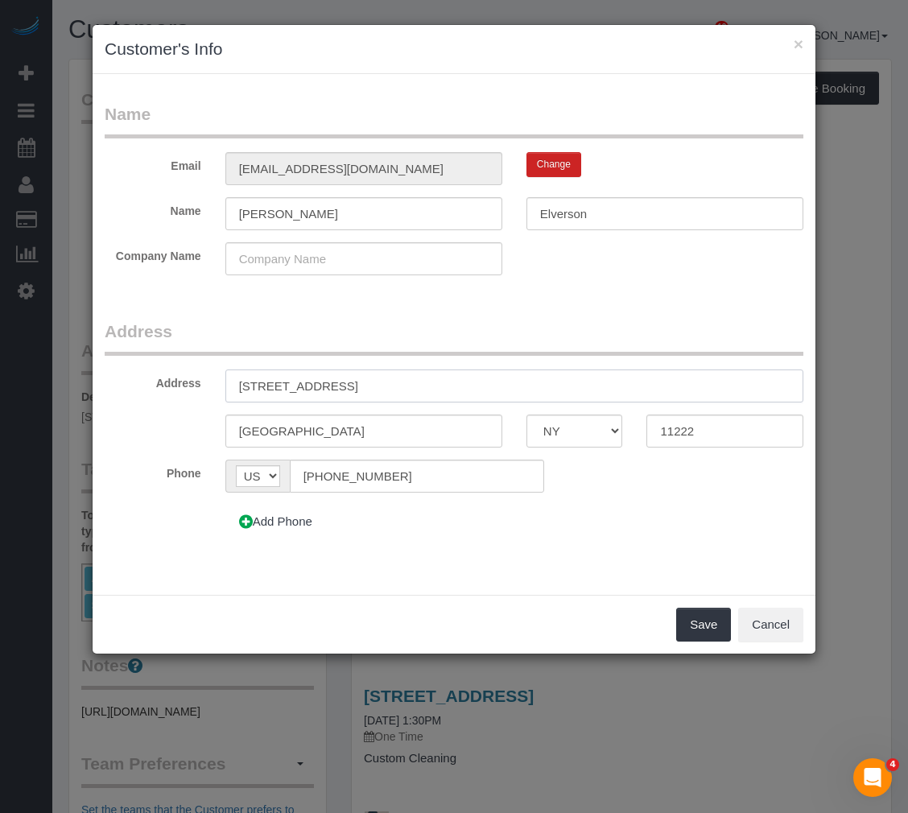
click at [609, 401] on input "202 Green Street, Apt.22, Brooklyn, NY 11222" at bounding box center [514, 386] width 578 height 33
type input "202 Green Street, Apt.22"
click at [707, 632] on button "Save" at bounding box center [703, 625] width 55 height 34
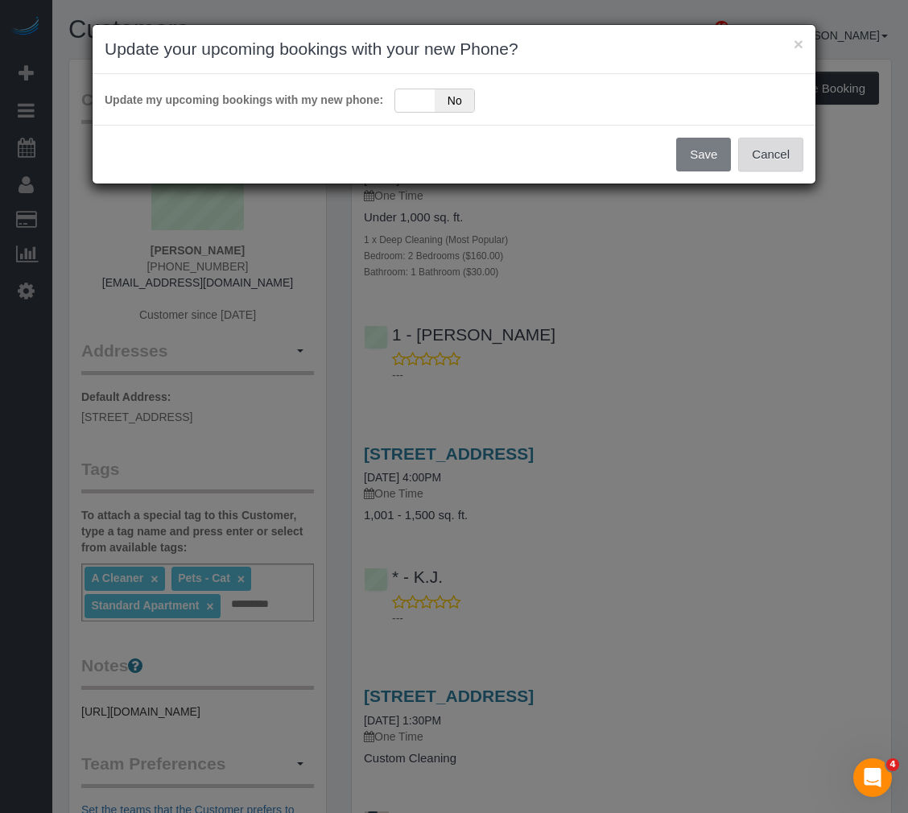
click at [791, 164] on button "Cancel" at bounding box center [770, 155] width 65 height 34
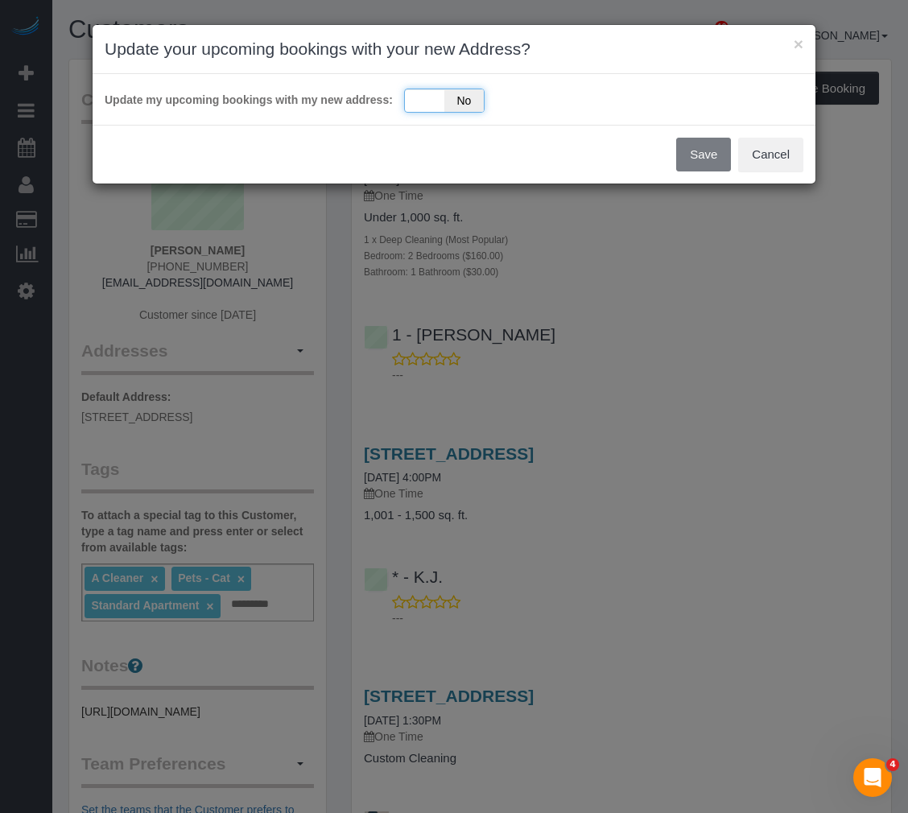
click at [434, 104] on div "Yes No" at bounding box center [444, 101] width 81 height 24
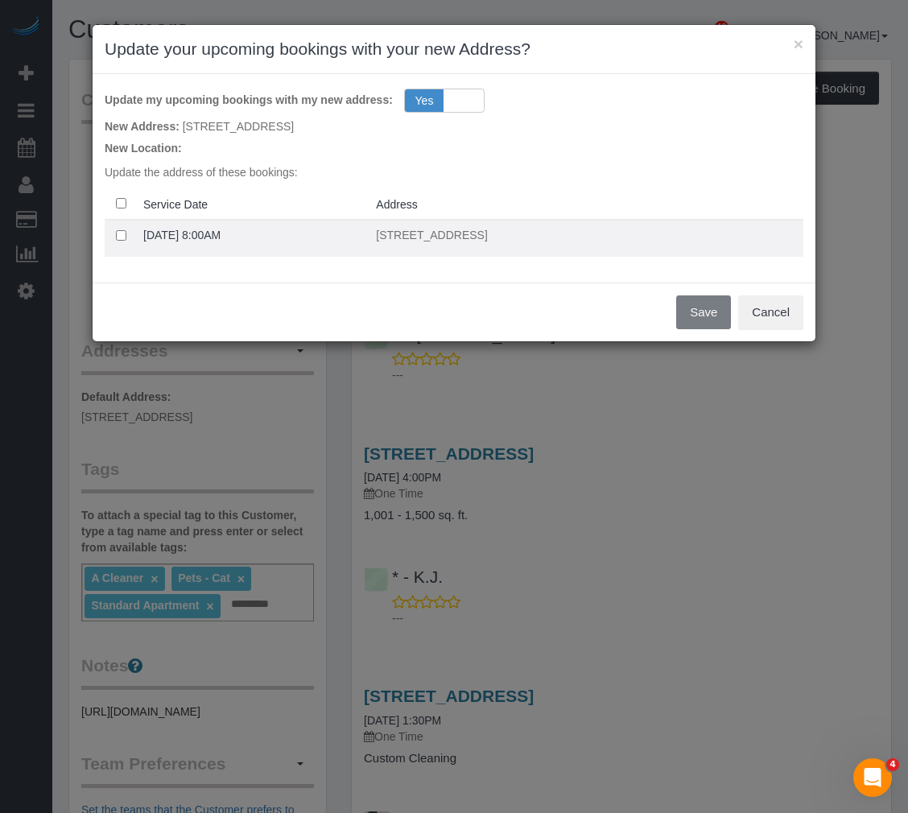
drag, startPoint x: 134, startPoint y: 205, endPoint x: 664, endPoint y: 239, distance: 530.9
click at [655, 239] on table "Service Date Address 09/10/2025 8:00AM 202 Green Street, Apt.22, Brooklyn, NY 1…" at bounding box center [454, 222] width 699 height 68
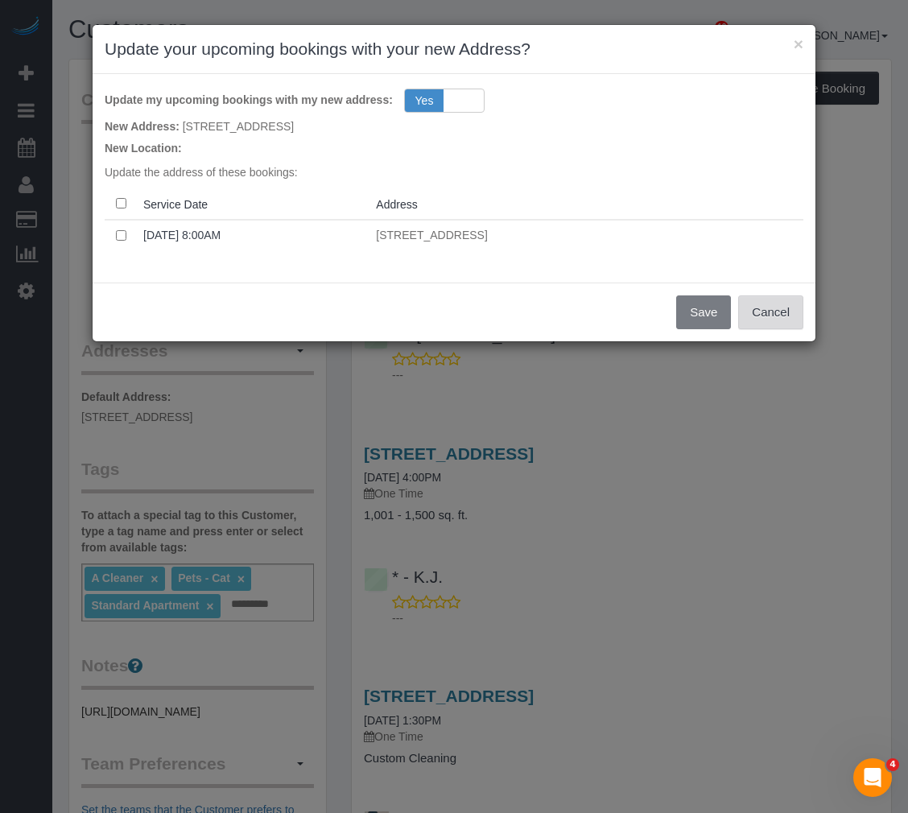
click at [775, 310] on button "Cancel" at bounding box center [770, 312] width 65 height 34
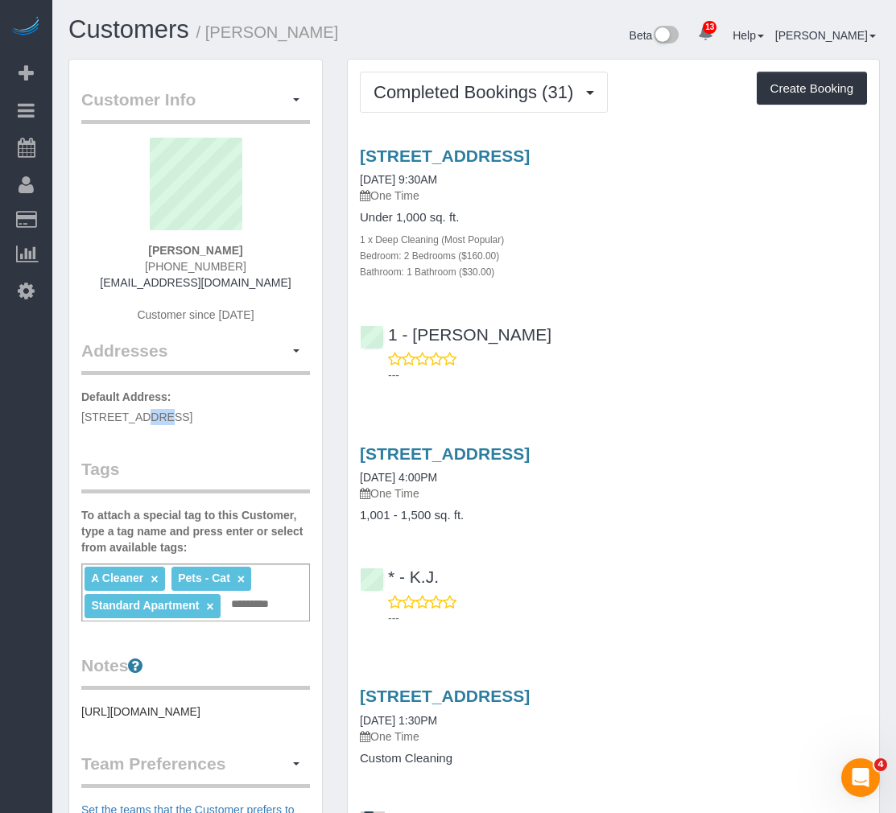
drag, startPoint x: 90, startPoint y: 415, endPoint x: 101, endPoint y: 415, distance: 10.5
click at [102, 417] on span "202 Green Street, Apt.22, Brooklyn, NY 11222" at bounding box center [136, 417] width 111 height 13
drag, startPoint x: 82, startPoint y: 414, endPoint x: 167, endPoint y: 413, distance: 85.3
click at [167, 413] on span "202 Green Street, Apt.22, Brooklyn, NY 11222" at bounding box center [136, 417] width 111 height 13
copy span "202 Green Street"
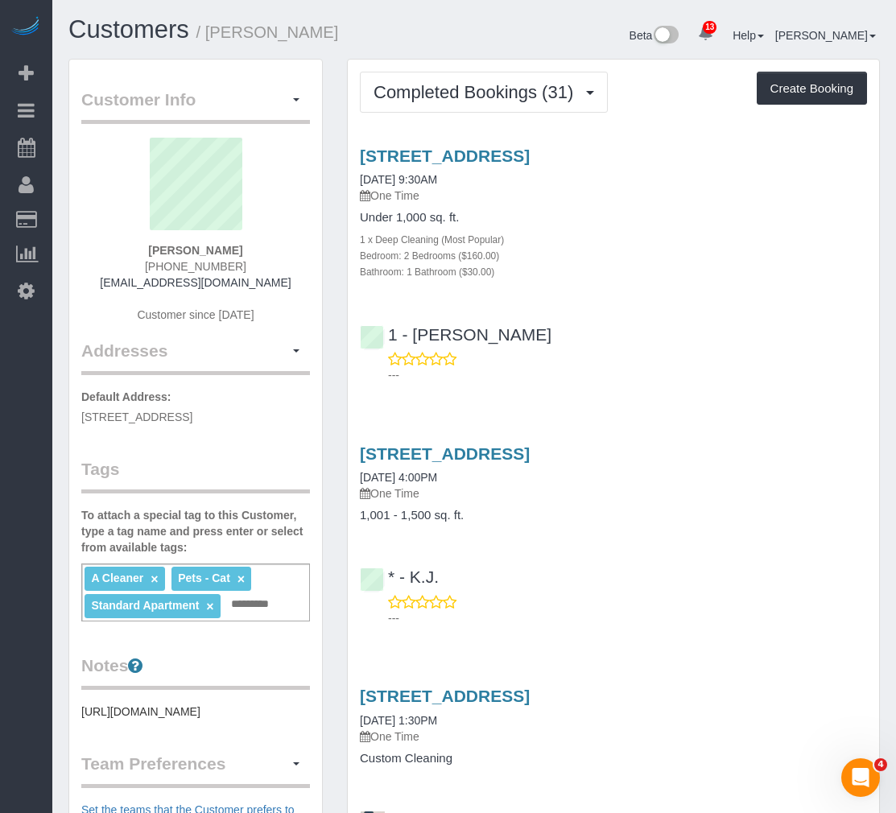
click at [79, 744] on div "Customer Info Edit Contact Info Send Message Email Preferences Special Sales Ta…" at bounding box center [195, 606] width 253 height 1092
click at [88, 720] on pre "https://www.zillow.com/homedetails/878-Lorimer-St-1-Brooklyn-NY-11222/207517247…" at bounding box center [195, 712] width 229 height 16
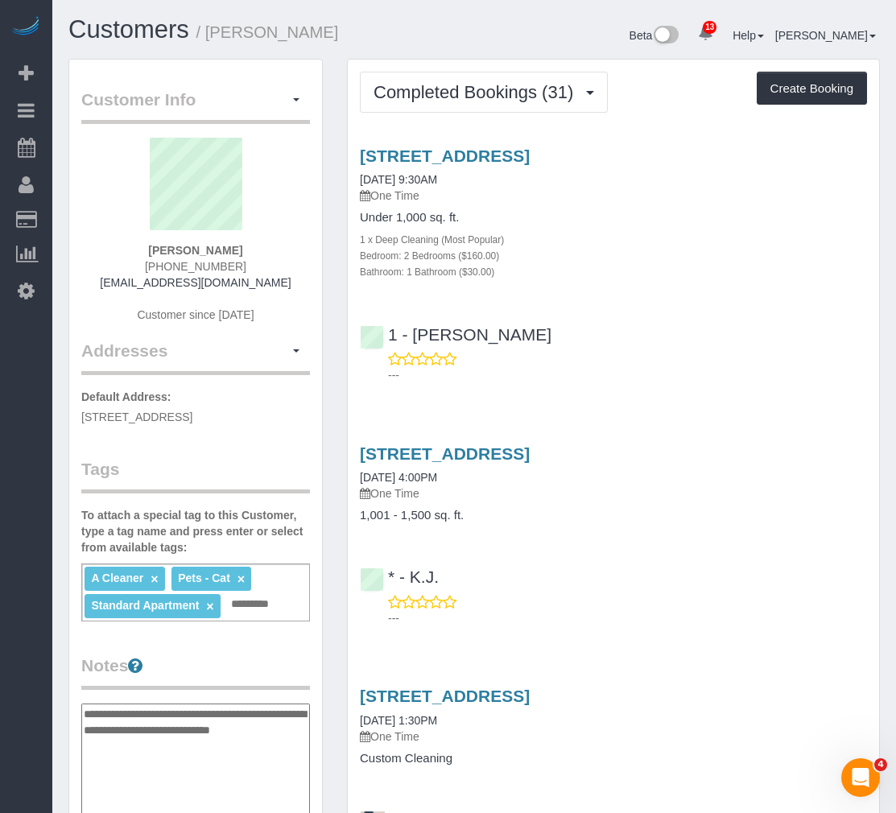
click at [81, 726] on textarea "**********" at bounding box center [195, 787] width 229 height 166
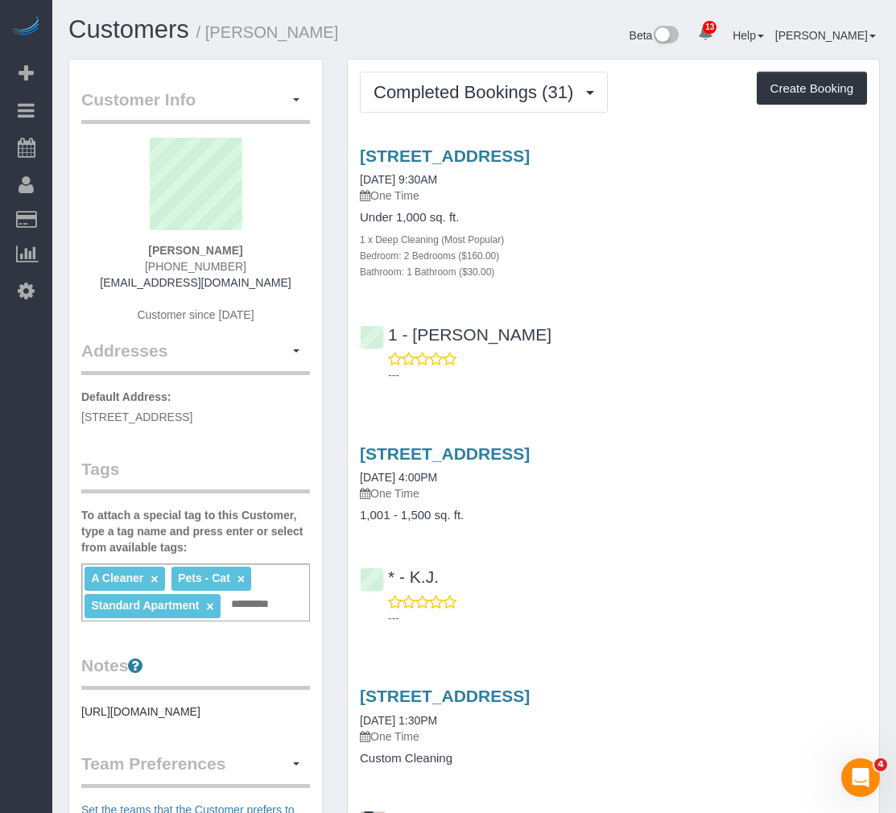
click at [102, 718] on div "Notes https://www.zillow.com/homedetails/878-Lorimer-St-1-Brooklyn-NY-11222/207…" at bounding box center [195, 687] width 229 height 66
click at [100, 720] on pre "https://www.zillow.com/homedetails/878-Lorimer-St-1-Brooklyn-NY-11222/207517247…" at bounding box center [195, 712] width 229 height 16
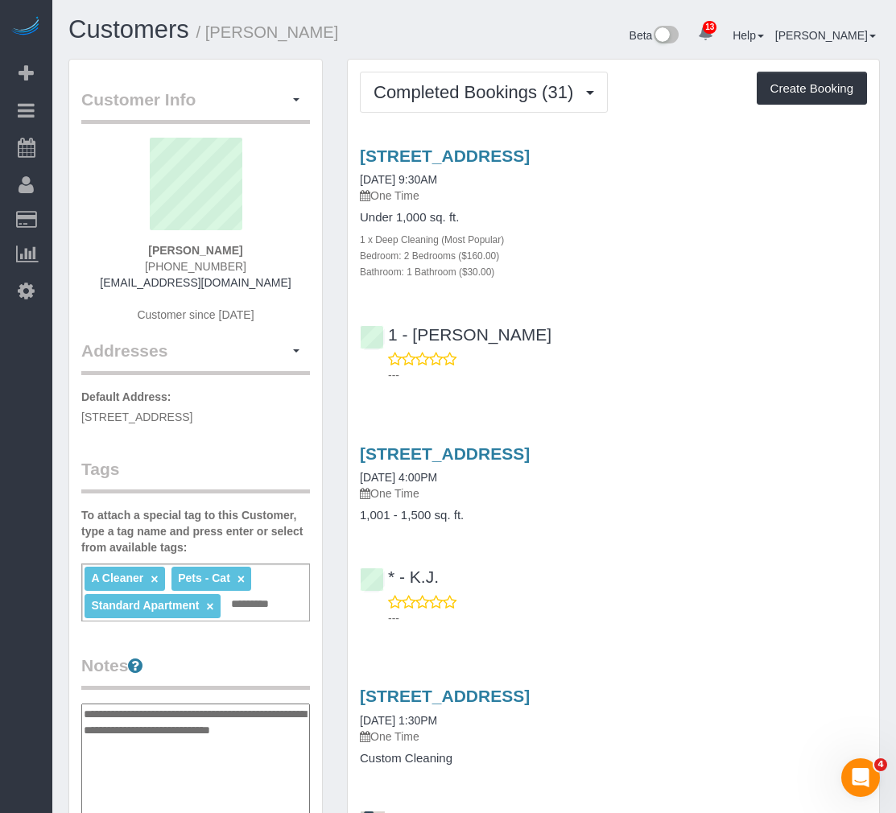
click at [85, 731] on textarea "**********" at bounding box center [195, 787] width 229 height 166
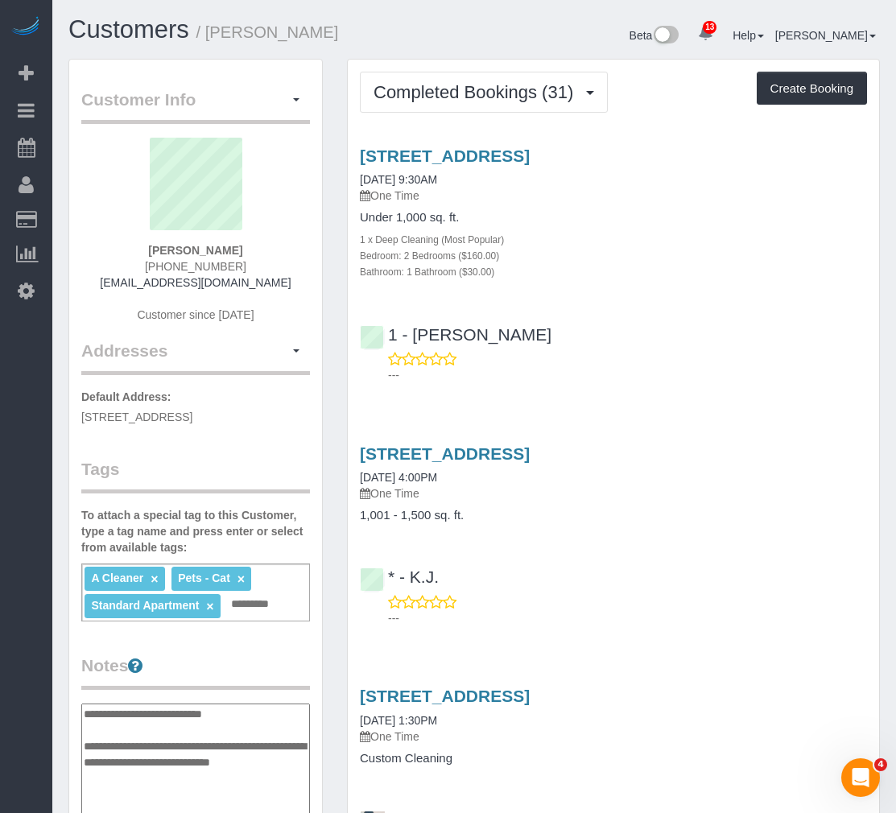
type textarea "**********"
click at [205, 612] on ng-include "Standard Apartment ×" at bounding box center [152, 605] width 122 height 13
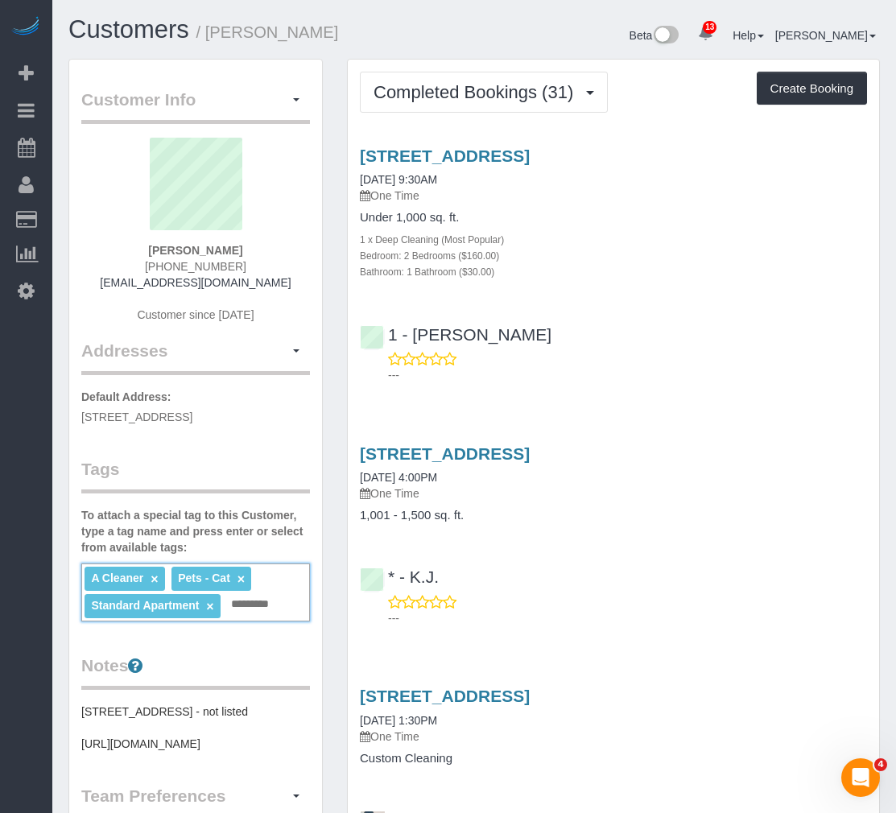
click at [217, 618] on li "Standard Apartment ×" at bounding box center [153, 606] width 136 height 24
click at [210, 614] on link "×" at bounding box center [209, 607] width 7 height 14
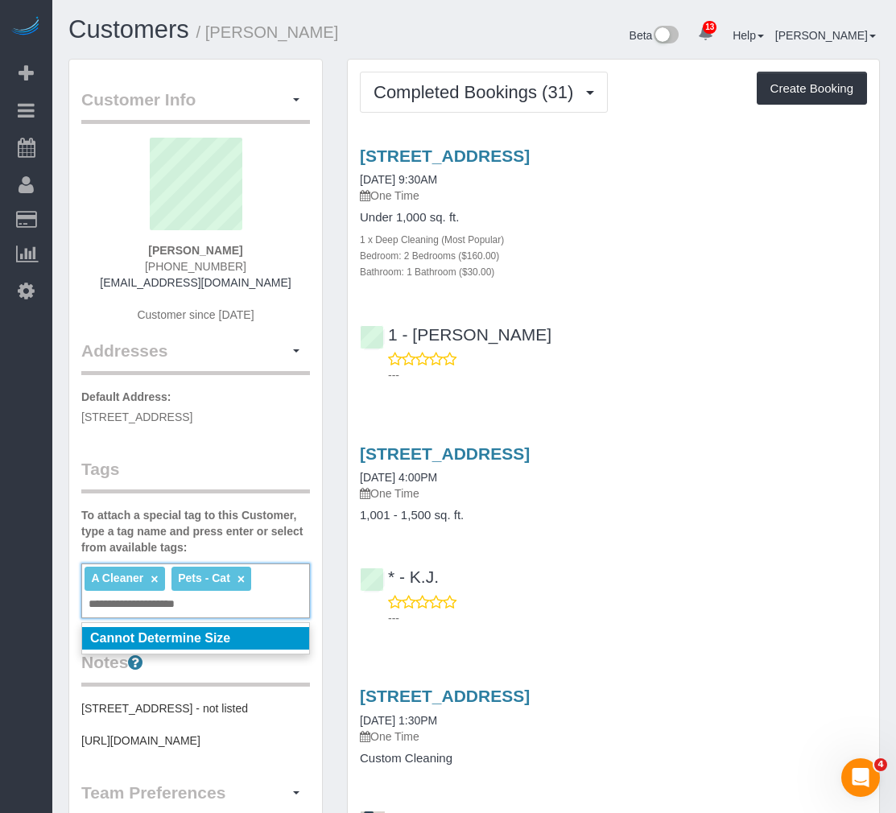
type input "**********"
click at [213, 645] on em "Cannot Determine Size" at bounding box center [160, 638] width 140 height 14
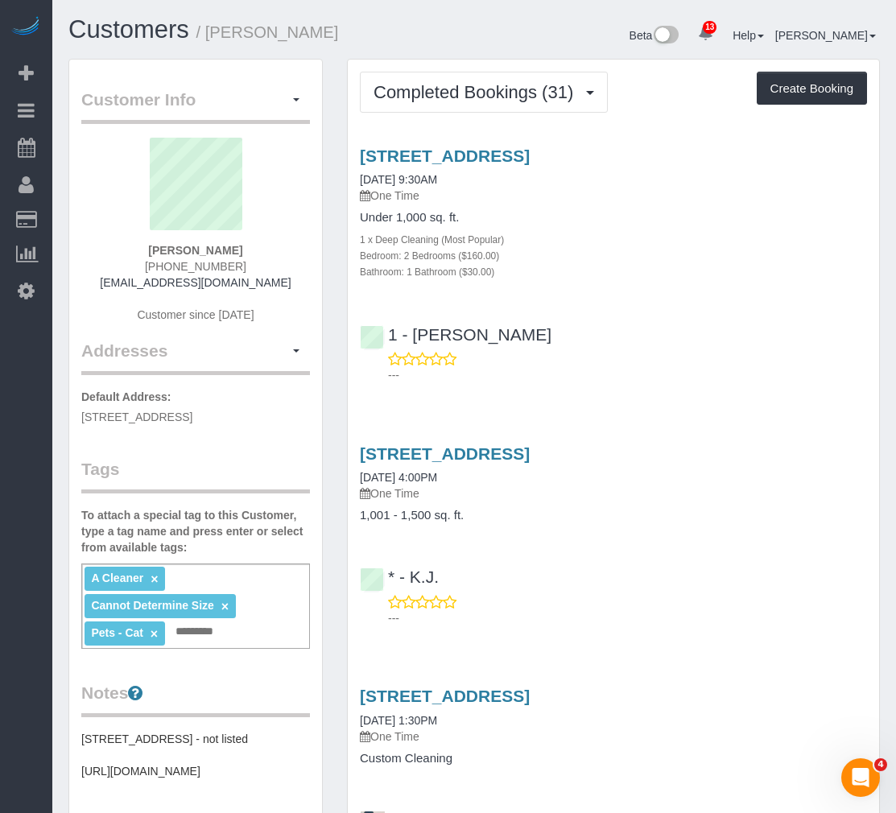
drag, startPoint x: 233, startPoint y: 246, endPoint x: 147, endPoint y: 255, distance: 86.6
click at [147, 255] on div "Kara Elverson (610) 764-5254 karaelverson@gmail.com Customer since 2016" at bounding box center [195, 238] width 229 height 201
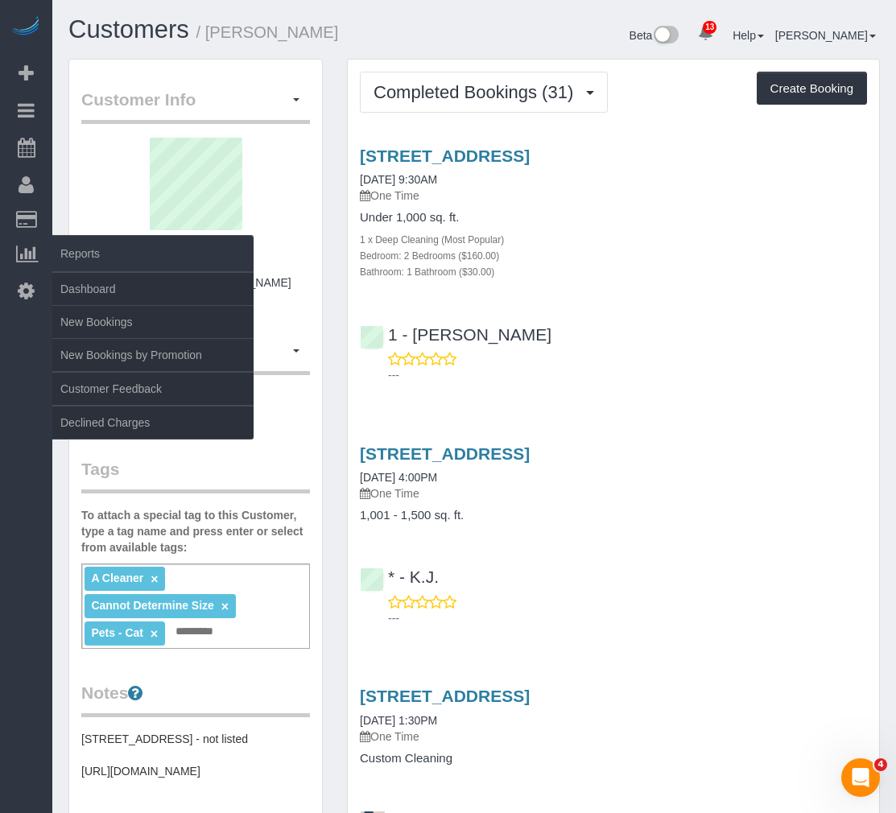
copy strong "Kara Elverson"
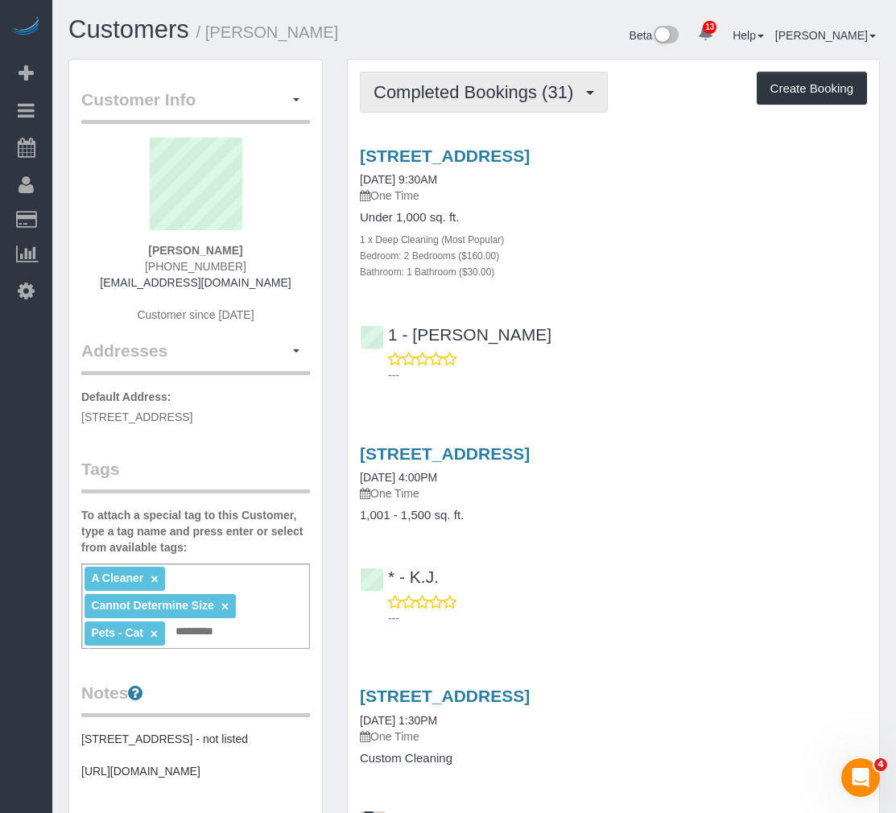
click at [495, 112] on button "Completed Bookings (31)" at bounding box center [484, 92] width 248 height 41
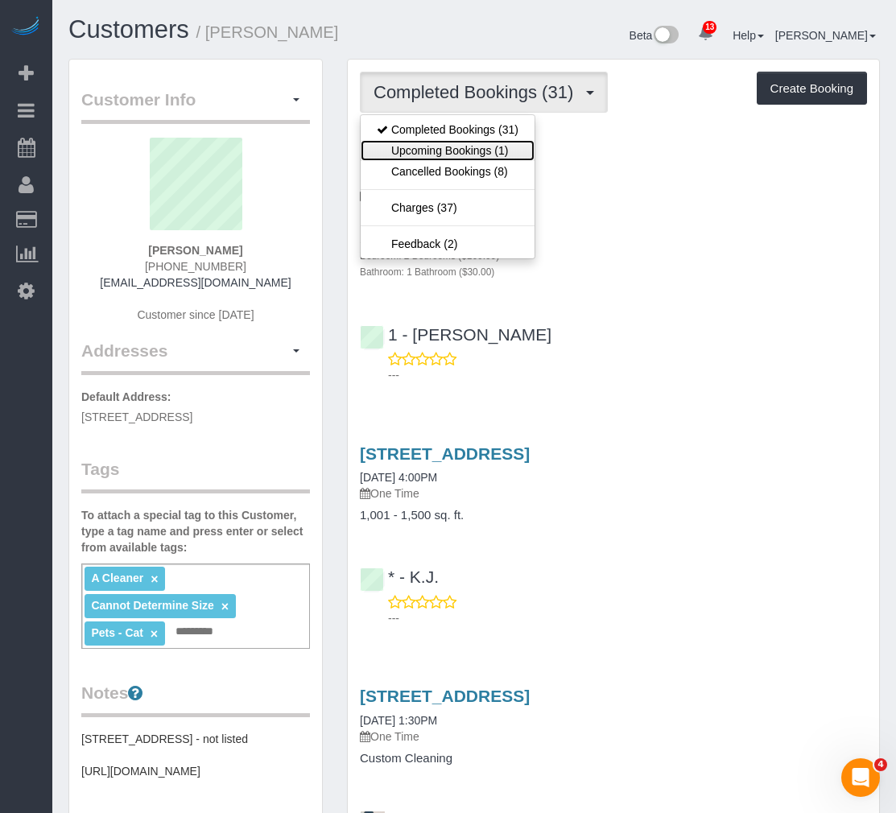
click at [436, 146] on link "Upcoming Bookings (1)" at bounding box center [448, 150] width 174 height 21
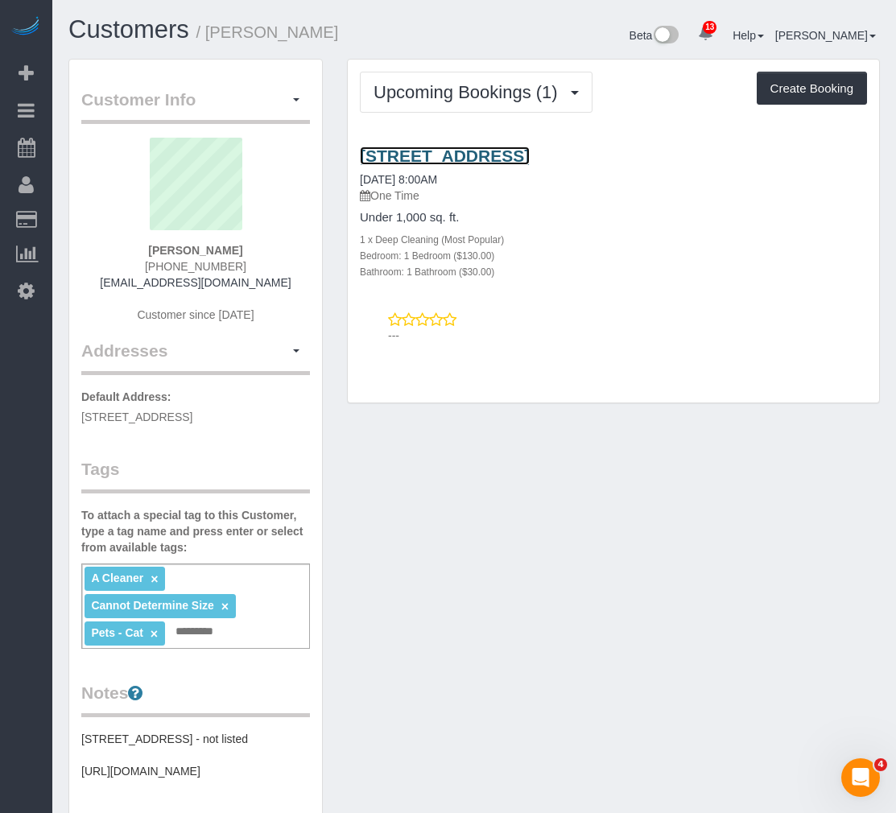
click at [473, 149] on link "202 Green Street, Apt.22, Brooklyn, NY 11222" at bounding box center [445, 156] width 170 height 19
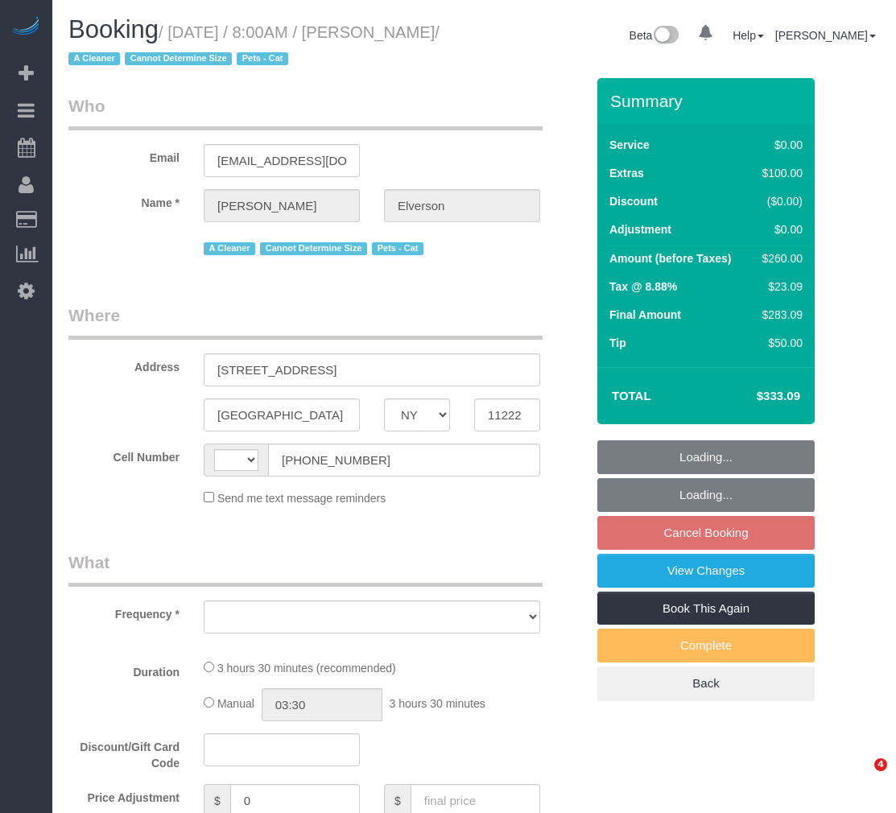
select select "NY"
select select "1"
select select "number:56"
select select "number:74"
select select "number:14"
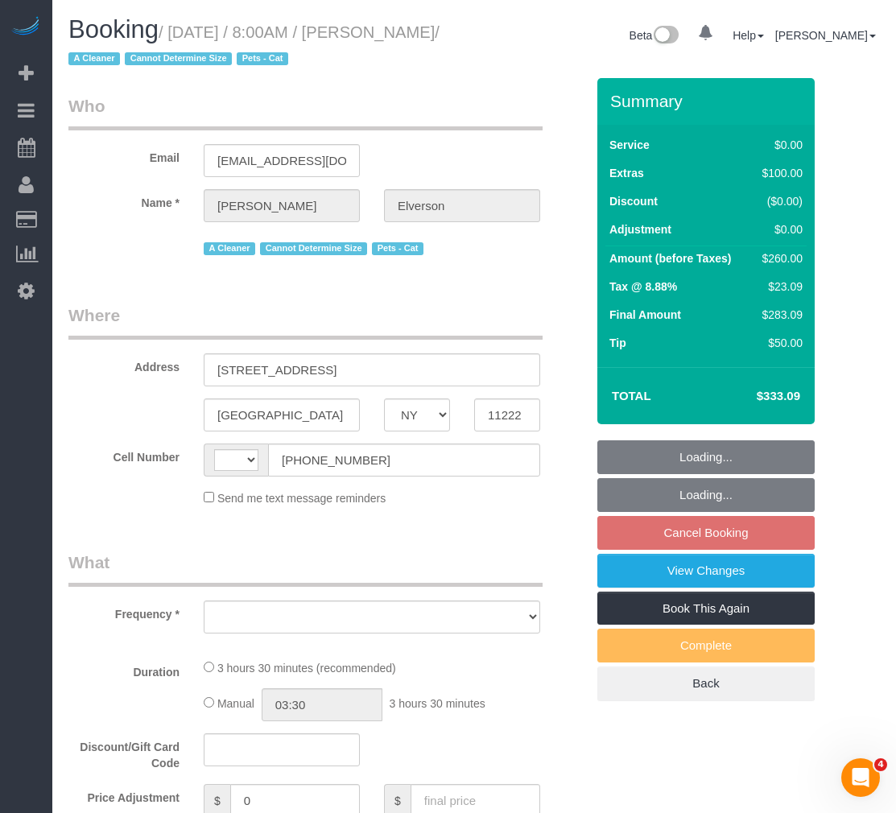
select select "number:5"
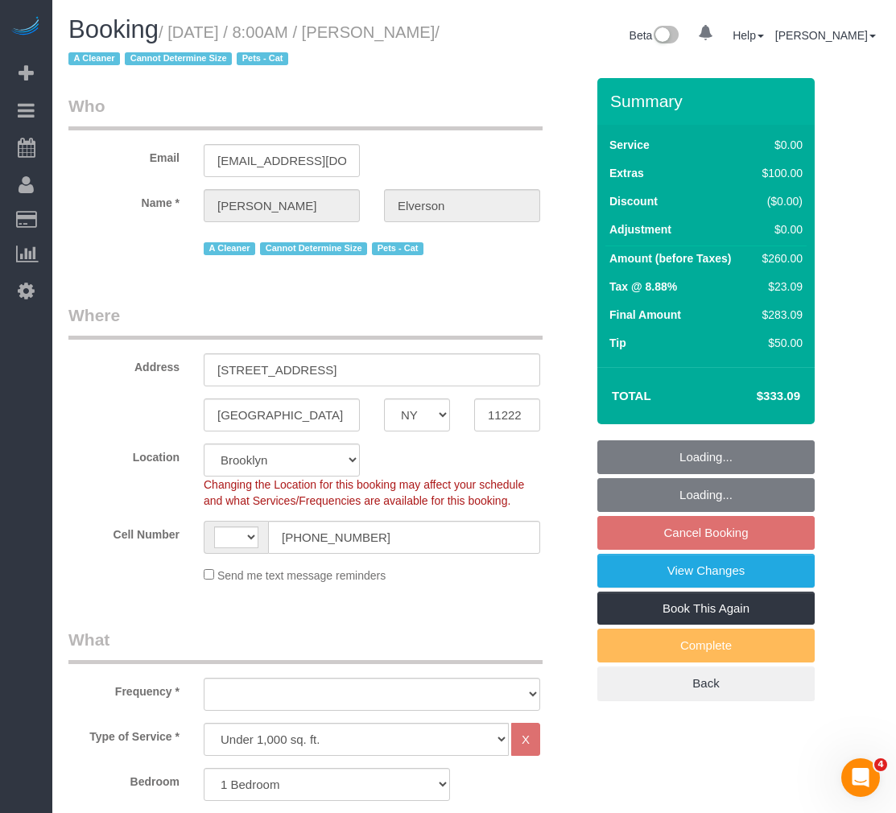
select select "string:US"
select select "object:989"
select select "string:stripe-pm_1Nxv5A4VGloSiKo7JPpN8Bhr"
select select "spot1"
select select "1"
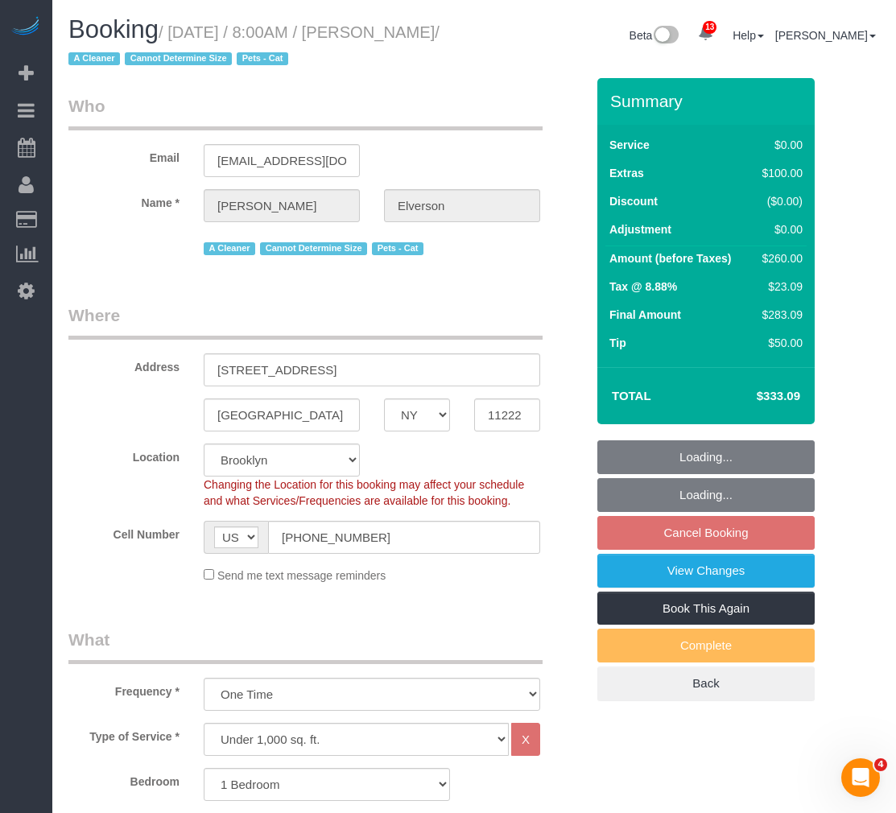
select select "object:1395"
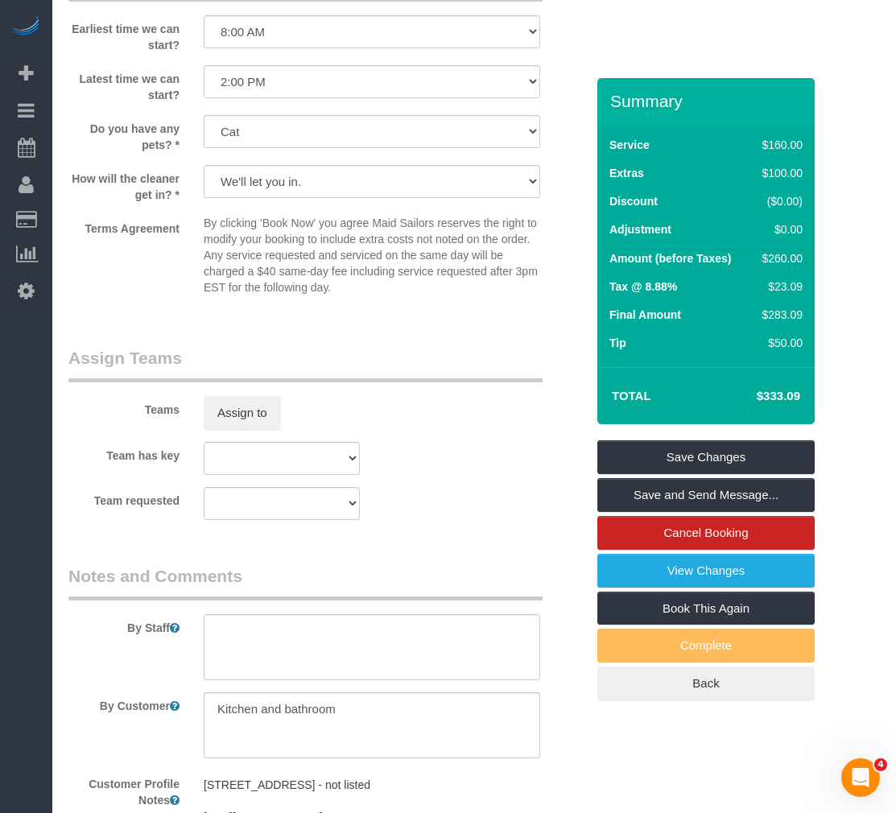
scroll to position [2091, 0]
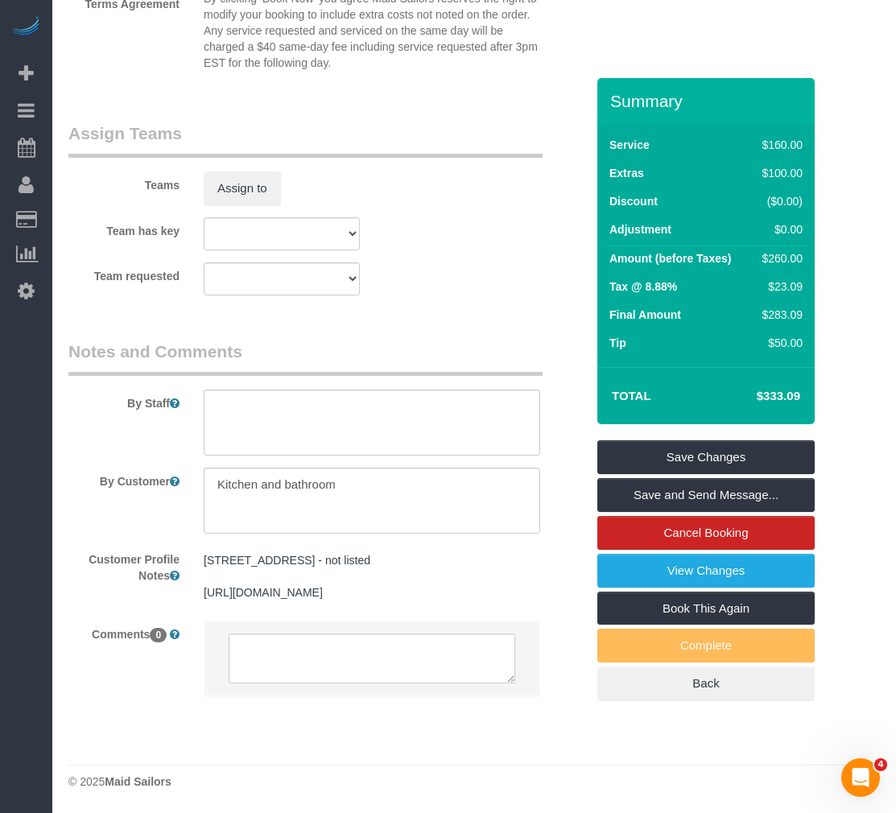
drag, startPoint x: 386, startPoint y: 219, endPoint x: 415, endPoint y: 199, distance: 36.0
click at [386, 219] on div "Team has key 000- Donna Mercado 000 - Partnerships 000 - TEAM JOB 1 - Abdoulaye…" at bounding box center [326, 233] width 541 height 33
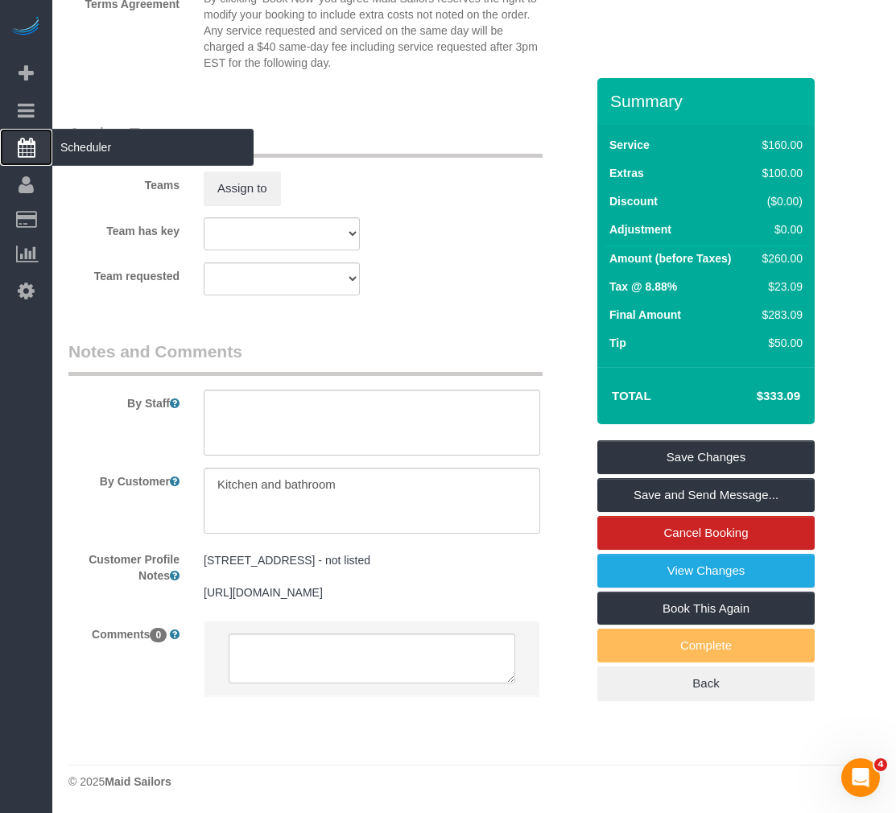
click at [100, 151] on span "Scheduler" at bounding box center [152, 147] width 201 height 37
